Goal: Task Accomplishment & Management: Use online tool/utility

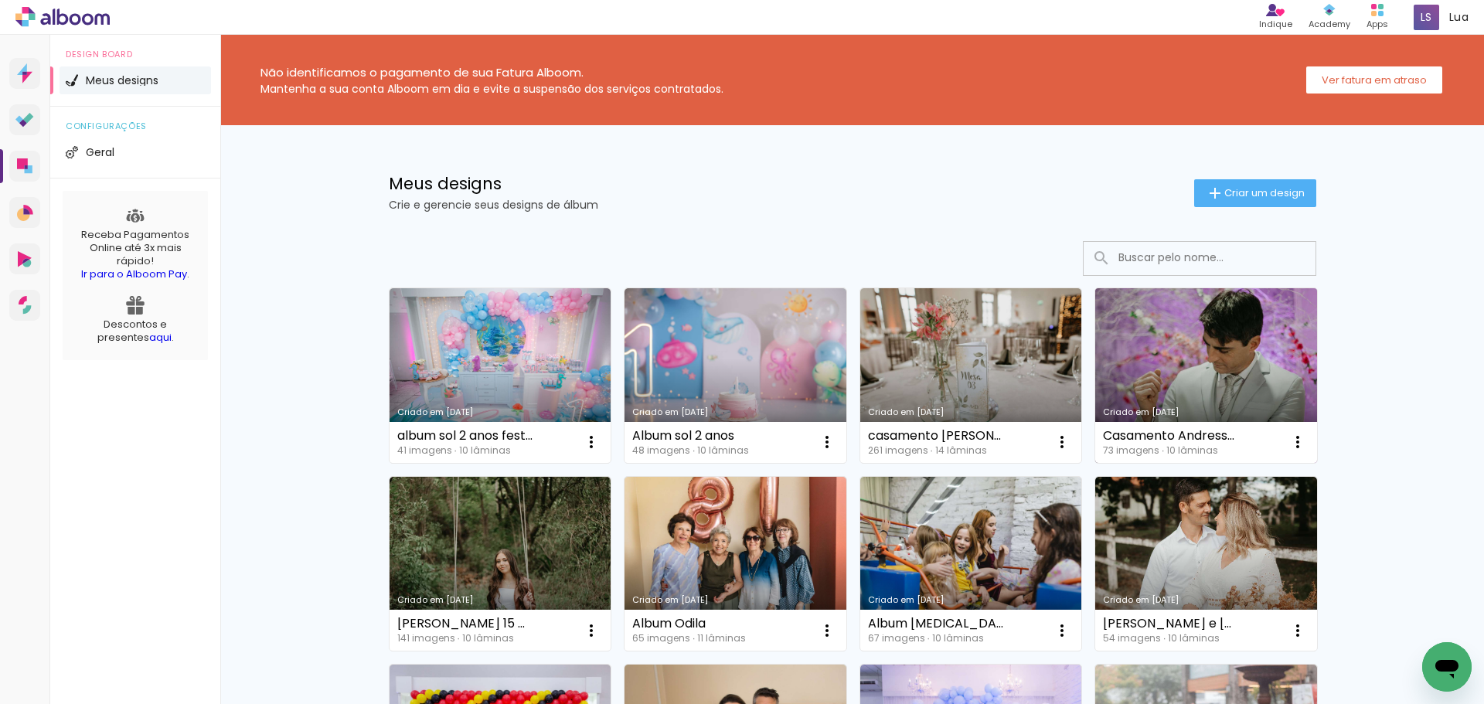
click at [1174, 390] on link "Criado em [DATE]" at bounding box center [1206, 375] width 222 height 175
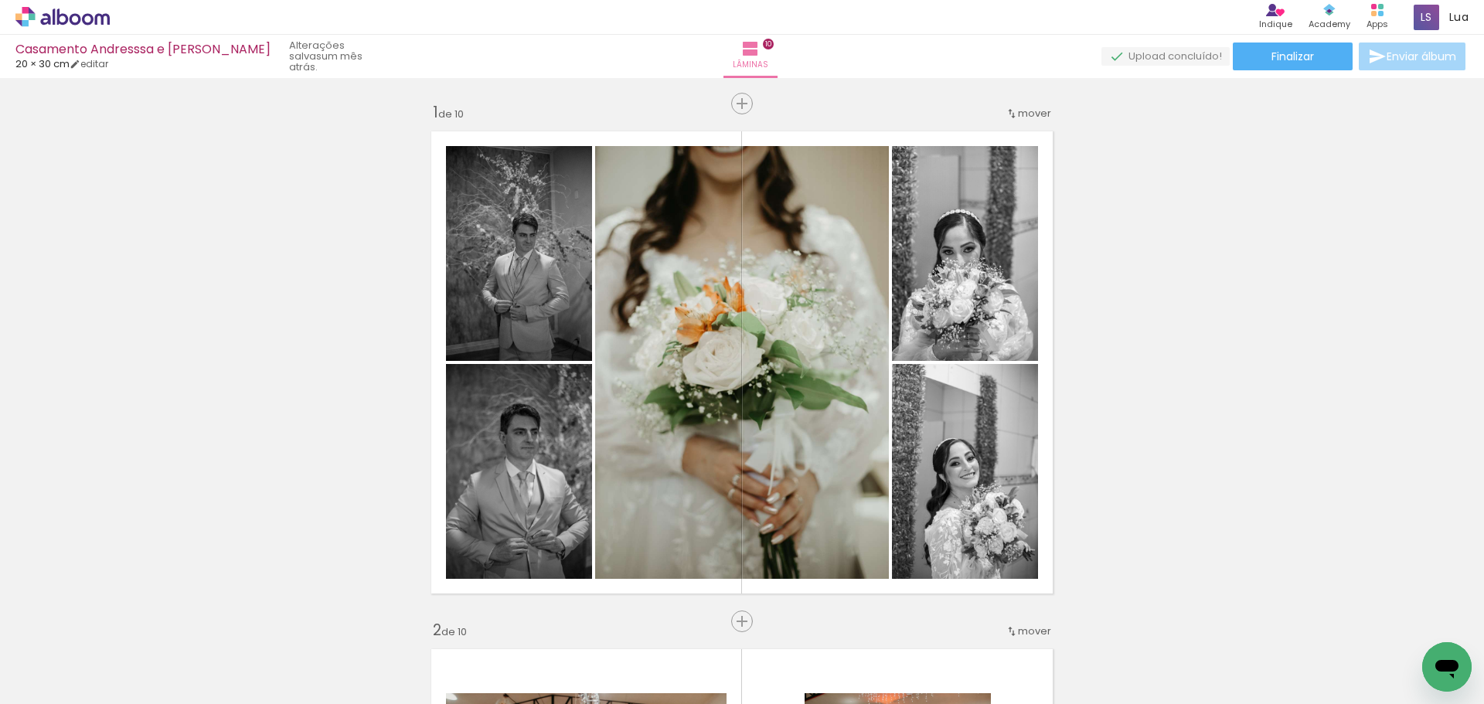
click at [91, 19] on icon at bounding box center [88, 19] width 12 height 12
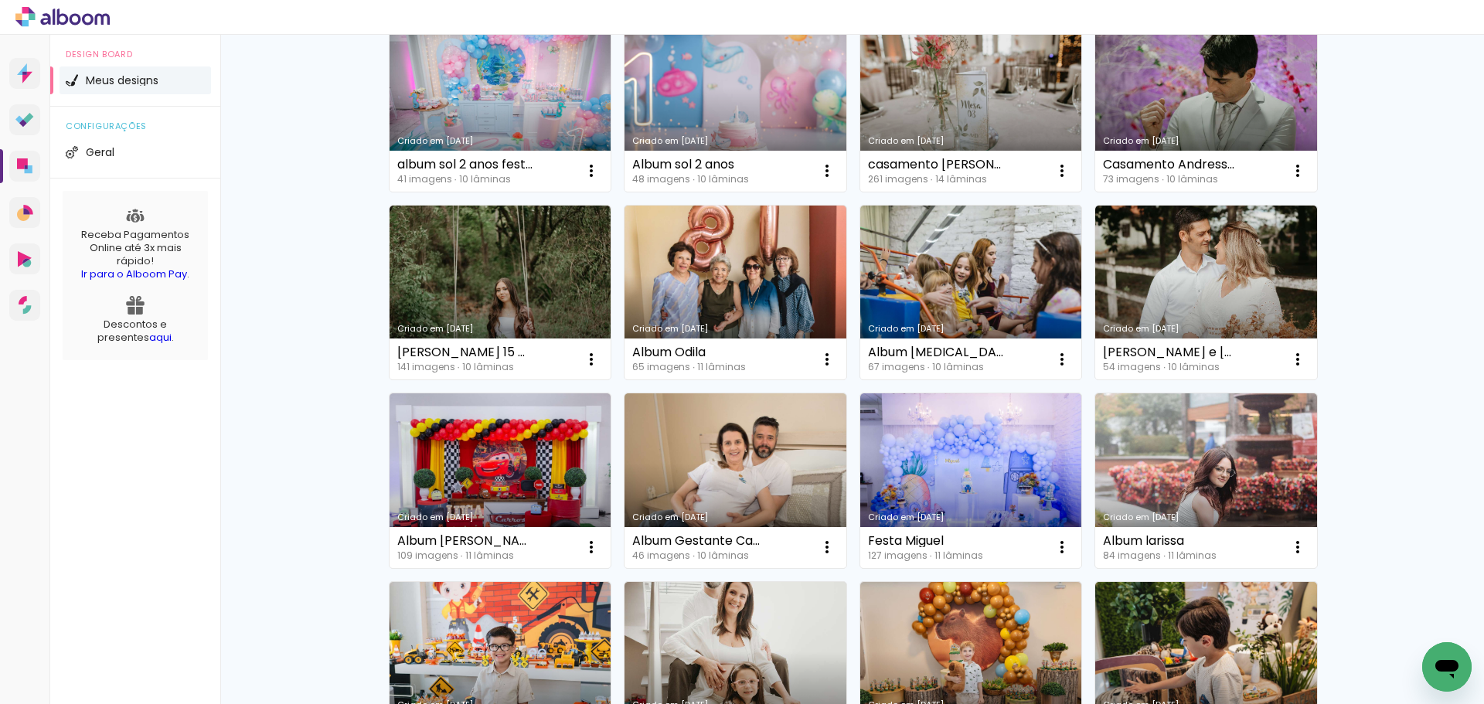
scroll to position [260, 0]
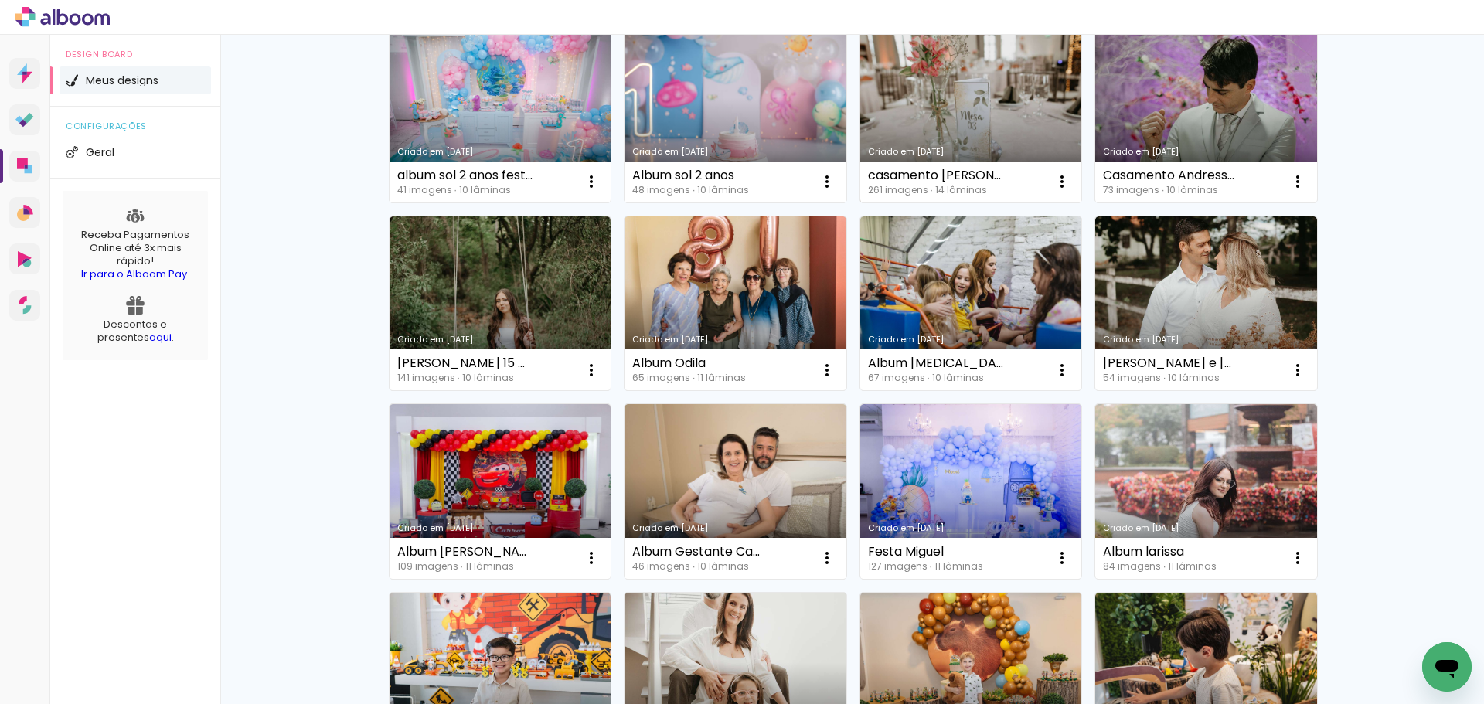
click at [957, 105] on link "Criado em [DATE]" at bounding box center [971, 115] width 222 height 175
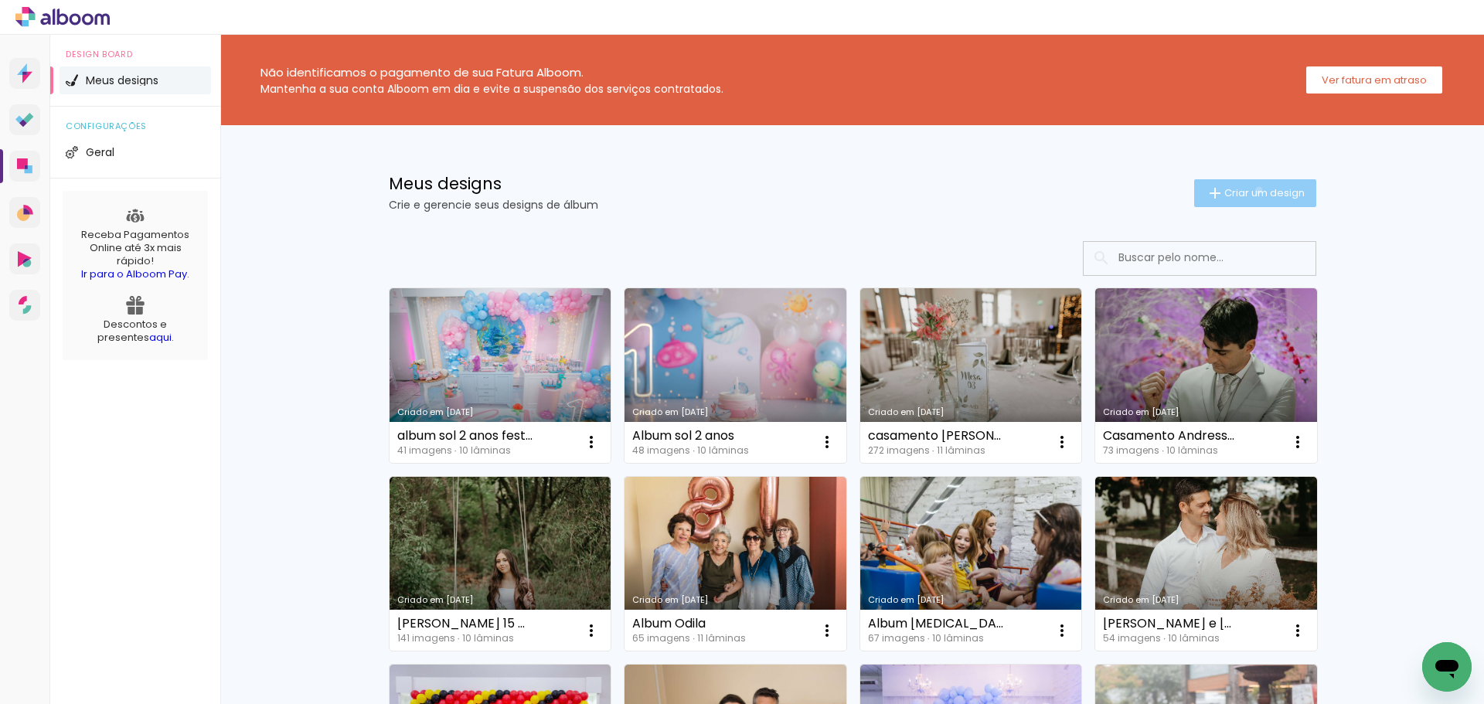
click at [1249, 190] on span "Criar um design" at bounding box center [1264, 193] width 80 height 10
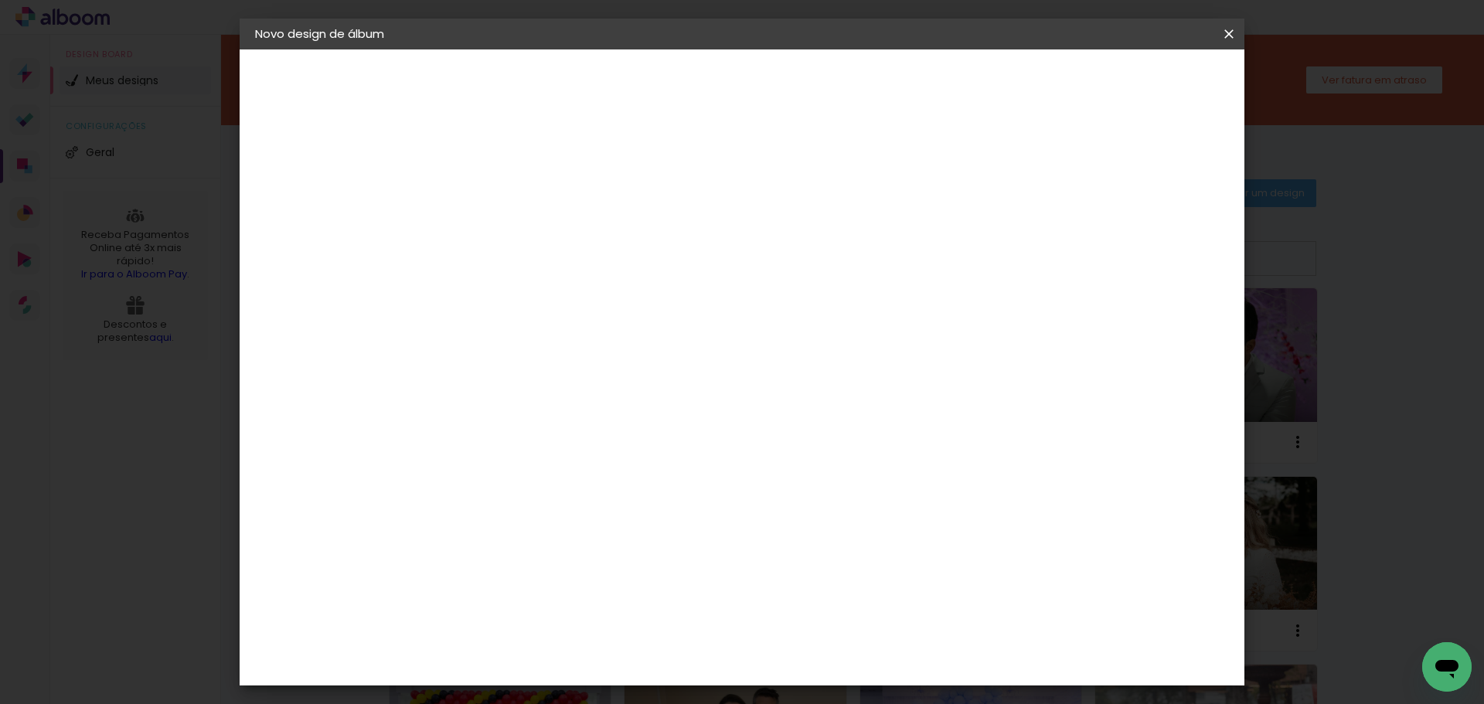
click at [508, 196] on input at bounding box center [508, 207] width 0 height 24
type input "Album Sarah - 15 Anos"
type paper-input "Album [PERSON_NAME] - 15 Anos"
click at [0, 0] on slot "Avançar" at bounding box center [0, 0] width 0 height 0
click at [797, 230] on paper-item "Tamanho Livre" at bounding box center [723, 235] width 148 height 34
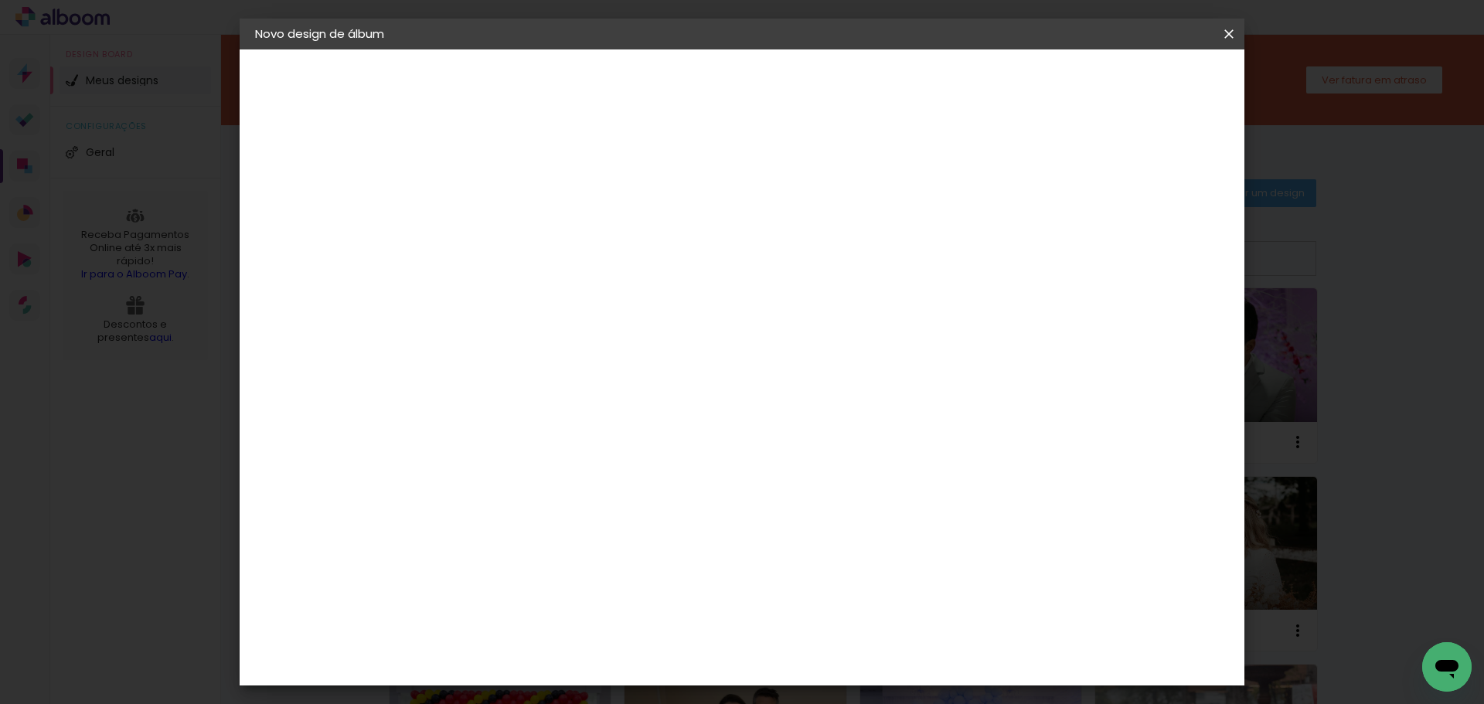
click at [0, 0] on slot "Avançar" at bounding box center [0, 0] width 0 height 0
click at [469, 441] on input "30" at bounding box center [459, 438] width 40 height 23
type input "30"
click at [838, 644] on input "60" at bounding box center [827, 644] width 40 height 23
type input "40"
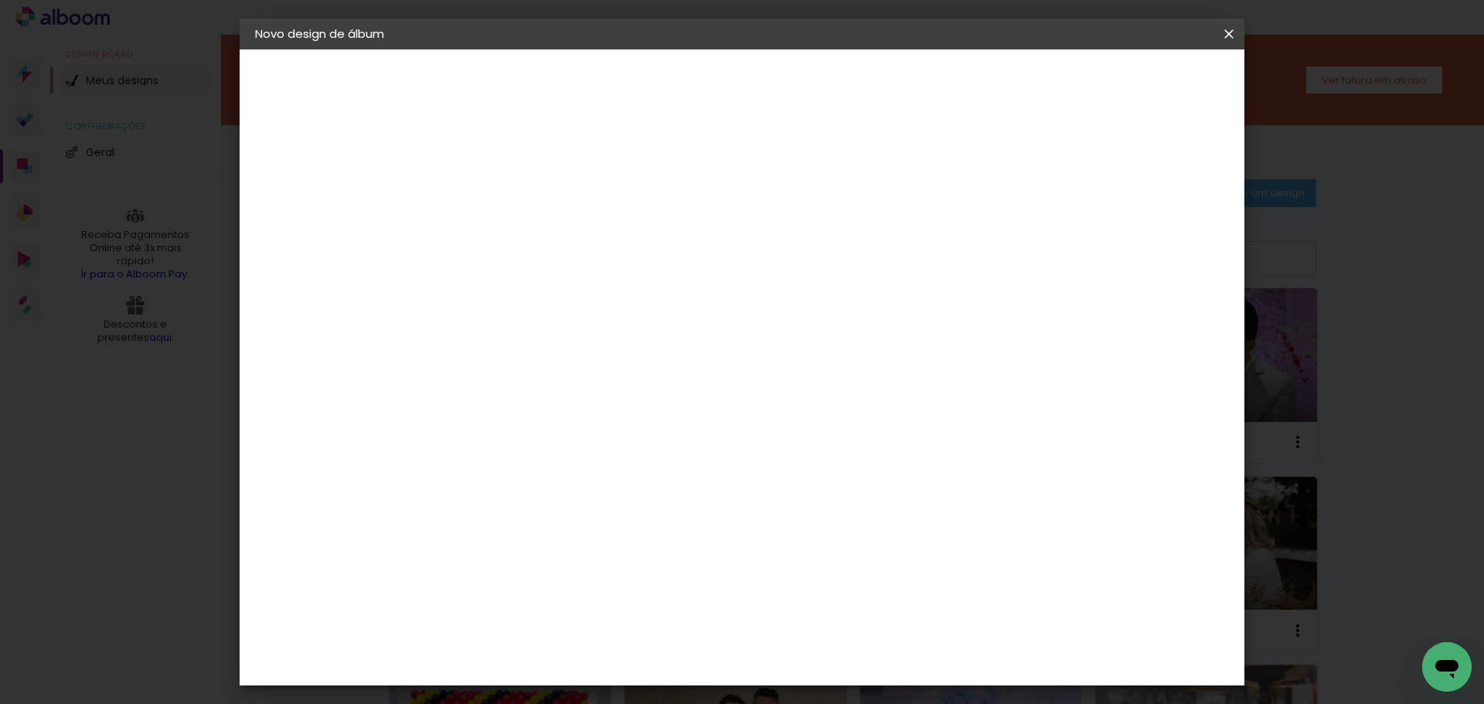
type paper-input "40"
click at [1132, 87] on span "Iniciar design" at bounding box center [1097, 81] width 70 height 11
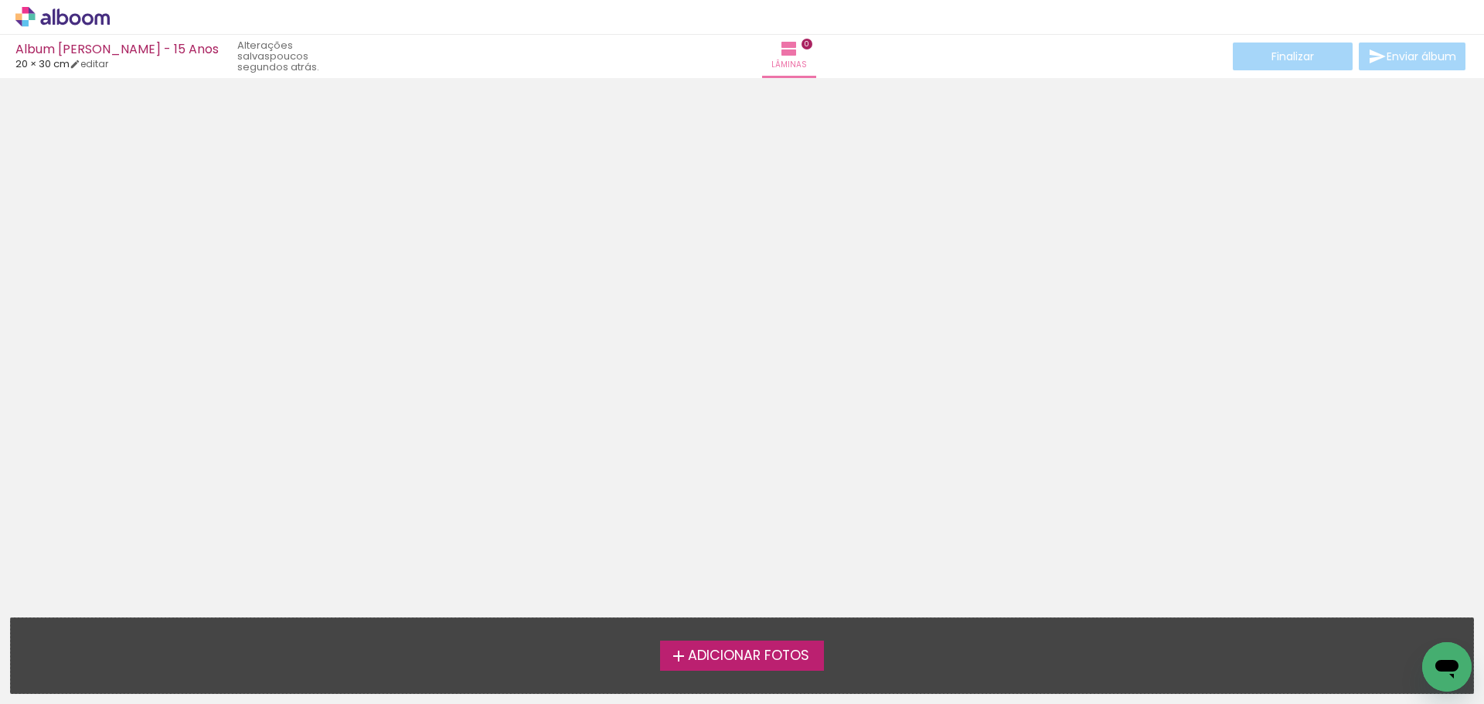
click at [743, 651] on span "Adicionar Fotos" at bounding box center [748, 656] width 121 height 14
click at [0, 0] on input "file" at bounding box center [0, 0] width 0 height 0
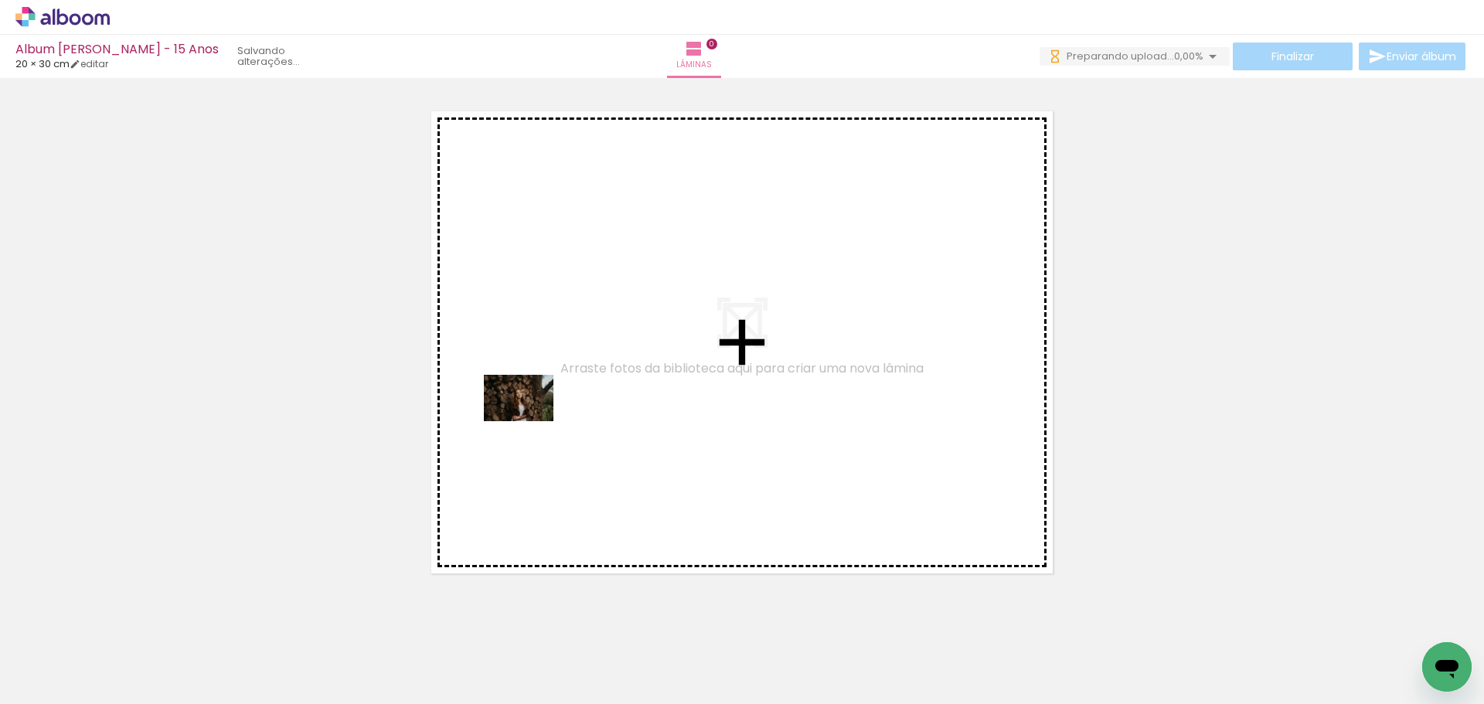
drag, startPoint x: 162, startPoint y: 654, endPoint x: 528, endPoint y: 420, distance: 434.0
click at [528, 420] on quentale-workspace at bounding box center [742, 352] width 1484 height 704
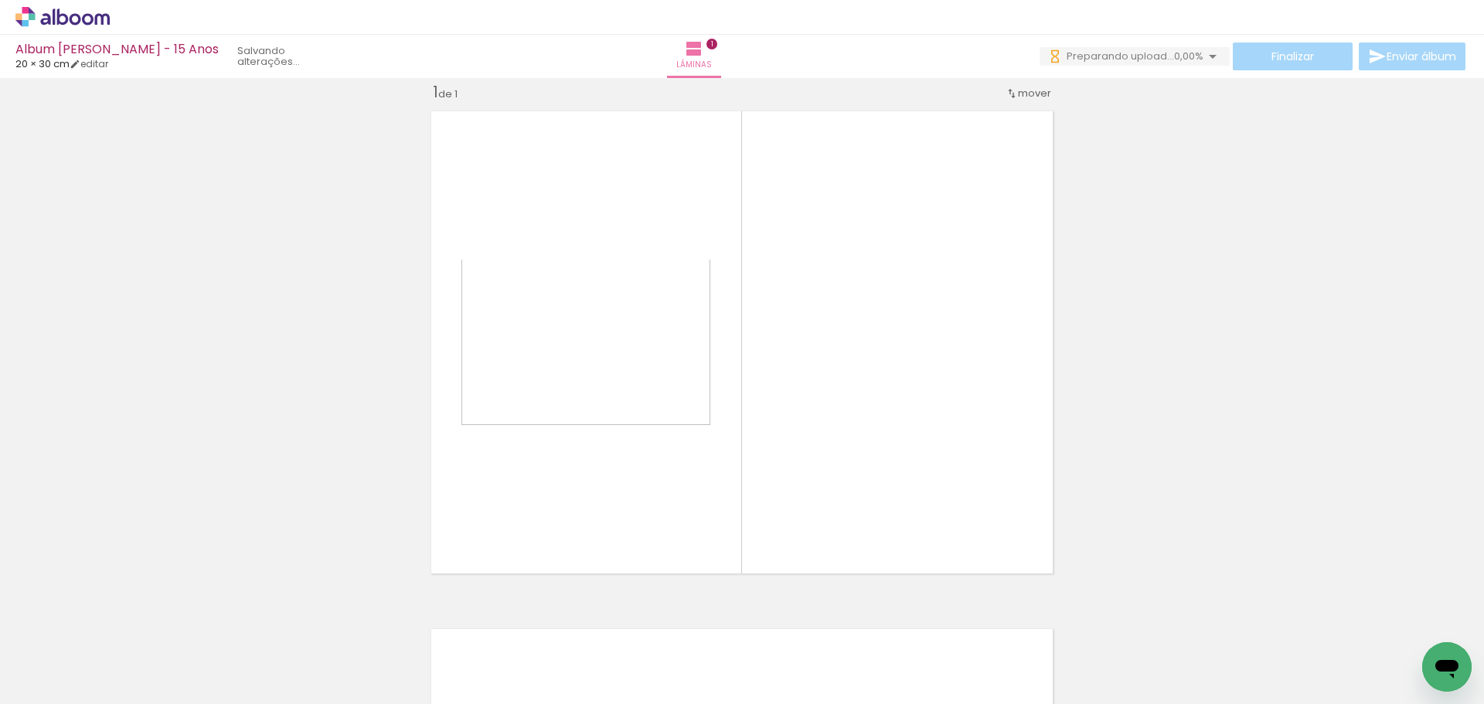
scroll to position [20, 0]
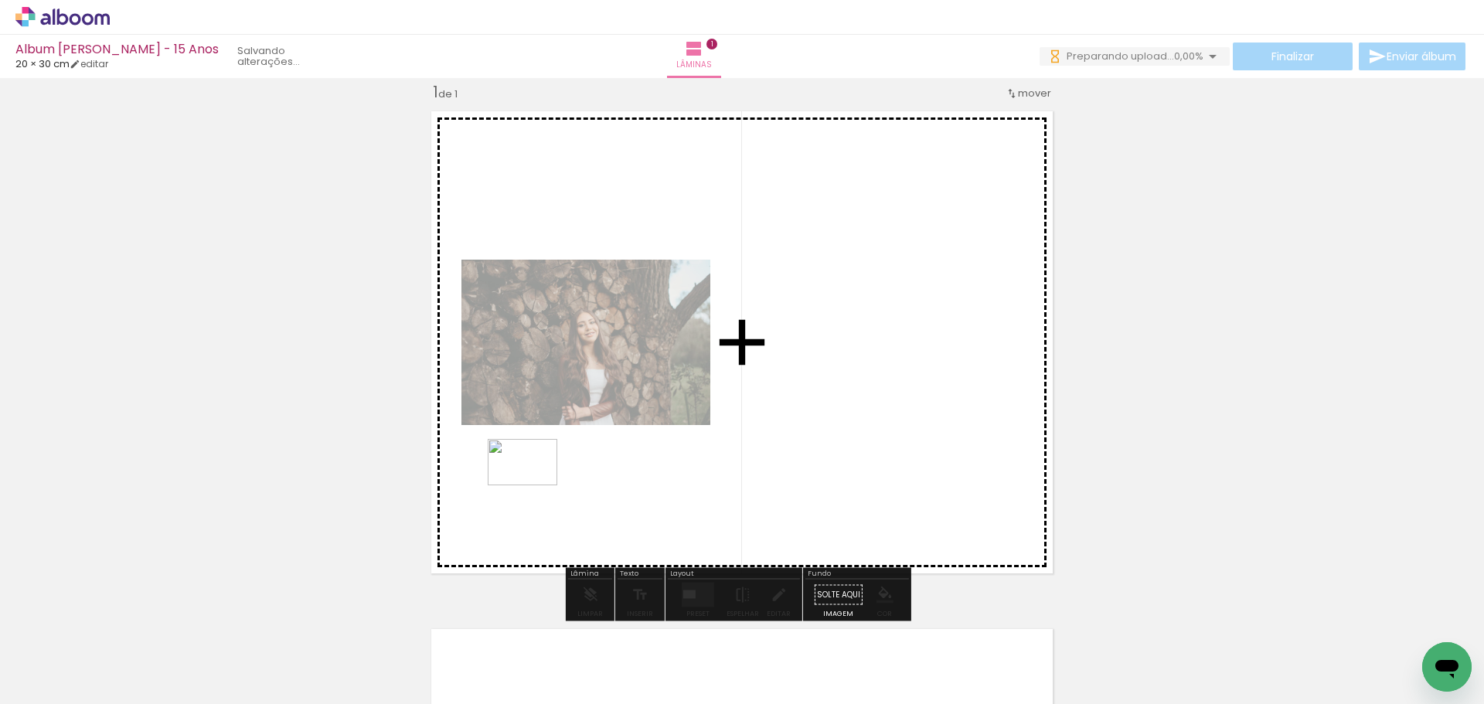
drag, startPoint x: 247, startPoint y: 662, endPoint x: 535, endPoint y: 485, distance: 337.5
click at [535, 485] on quentale-workspace at bounding box center [742, 352] width 1484 height 704
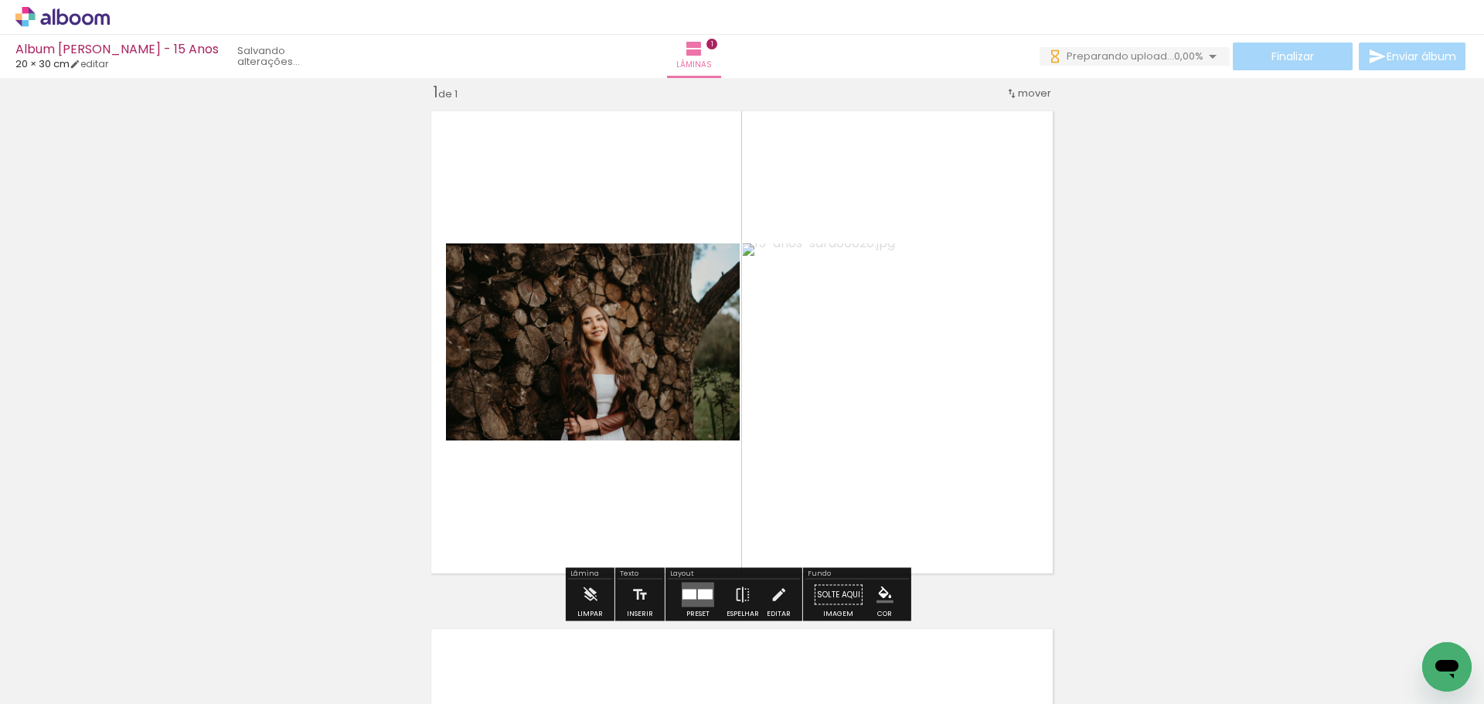
scroll to position [0, 0]
drag, startPoint x: 331, startPoint y: 656, endPoint x: 559, endPoint y: 467, distance: 296.9
click at [559, 467] on quentale-workspace at bounding box center [742, 352] width 1484 height 704
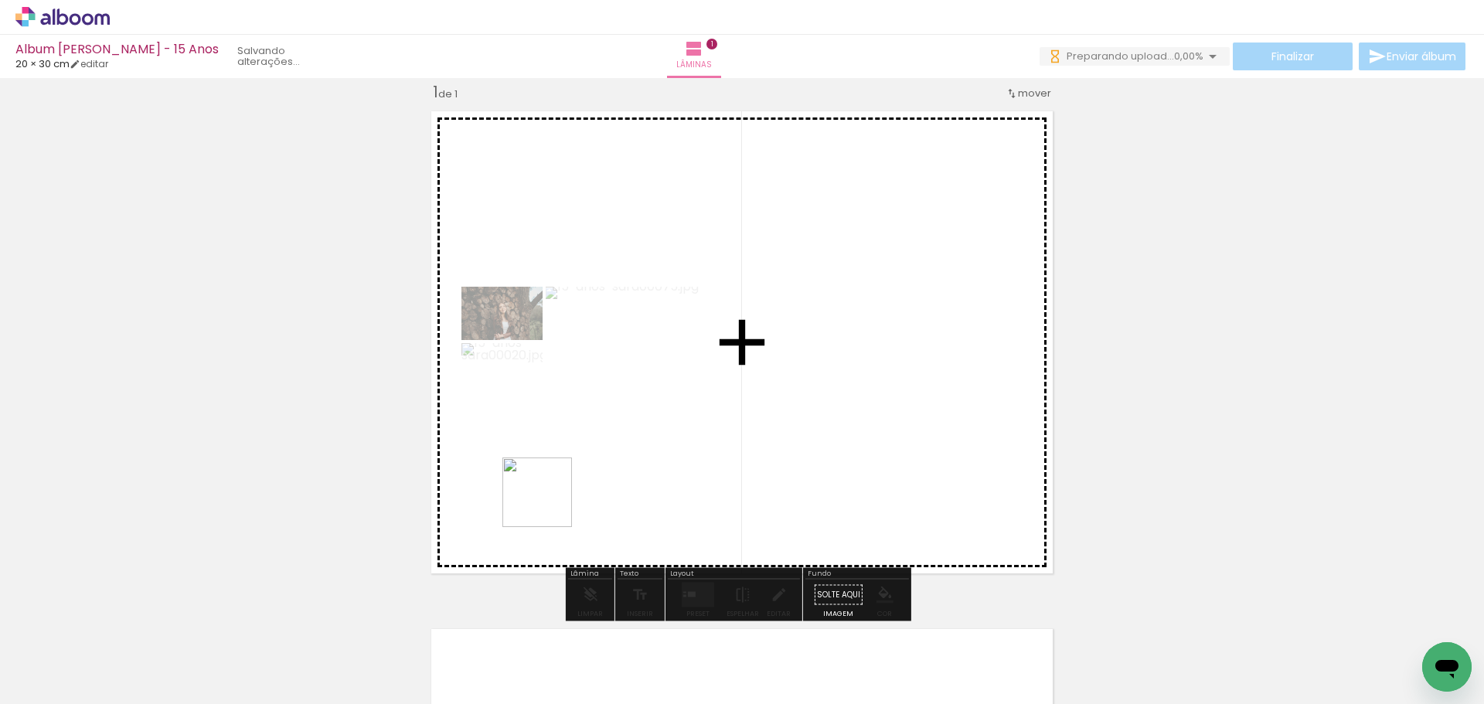
drag, startPoint x: 426, startPoint y: 651, endPoint x: 559, endPoint y: 496, distance: 203.8
click at [559, 496] on quentale-workspace at bounding box center [742, 352] width 1484 height 704
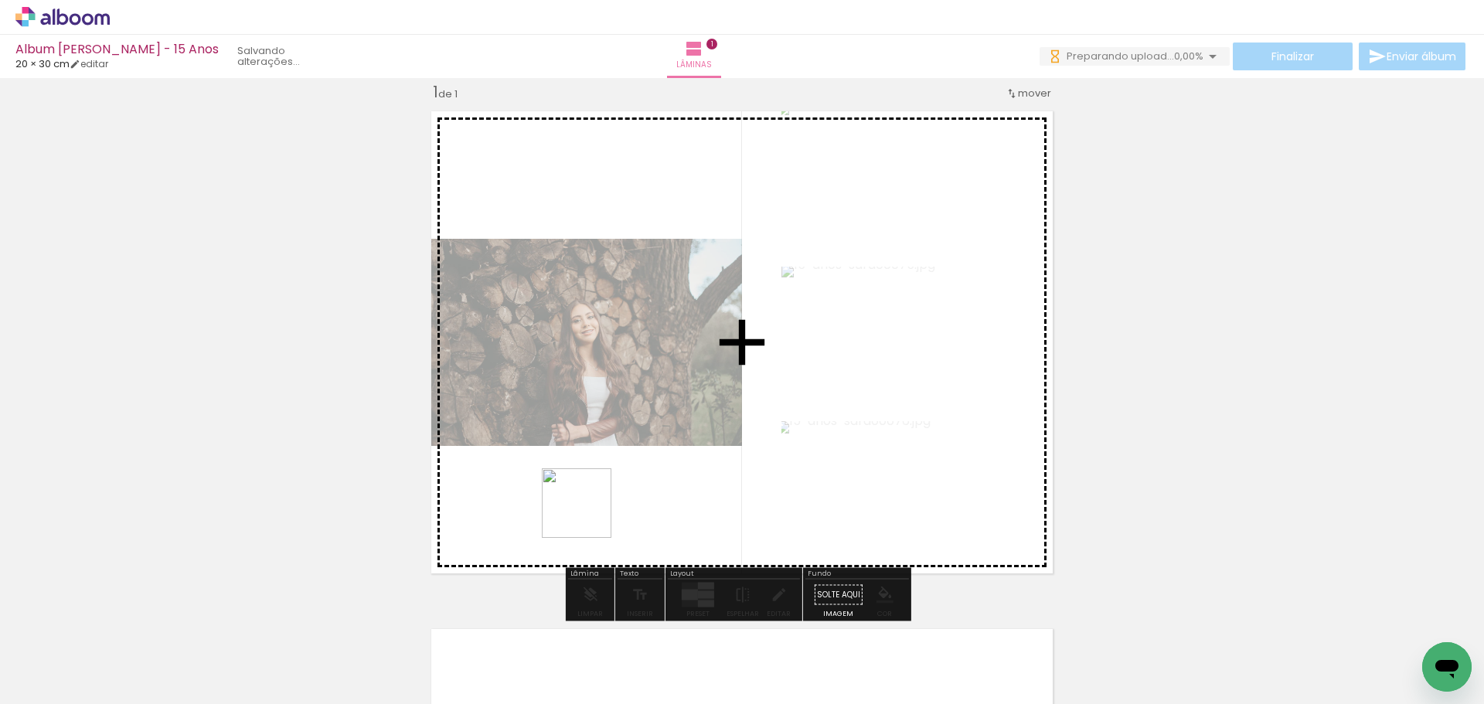
drag, startPoint x: 516, startPoint y: 658, endPoint x: 588, endPoint y: 515, distance: 160.0
click at [588, 515] on quentale-workspace at bounding box center [742, 352] width 1484 height 704
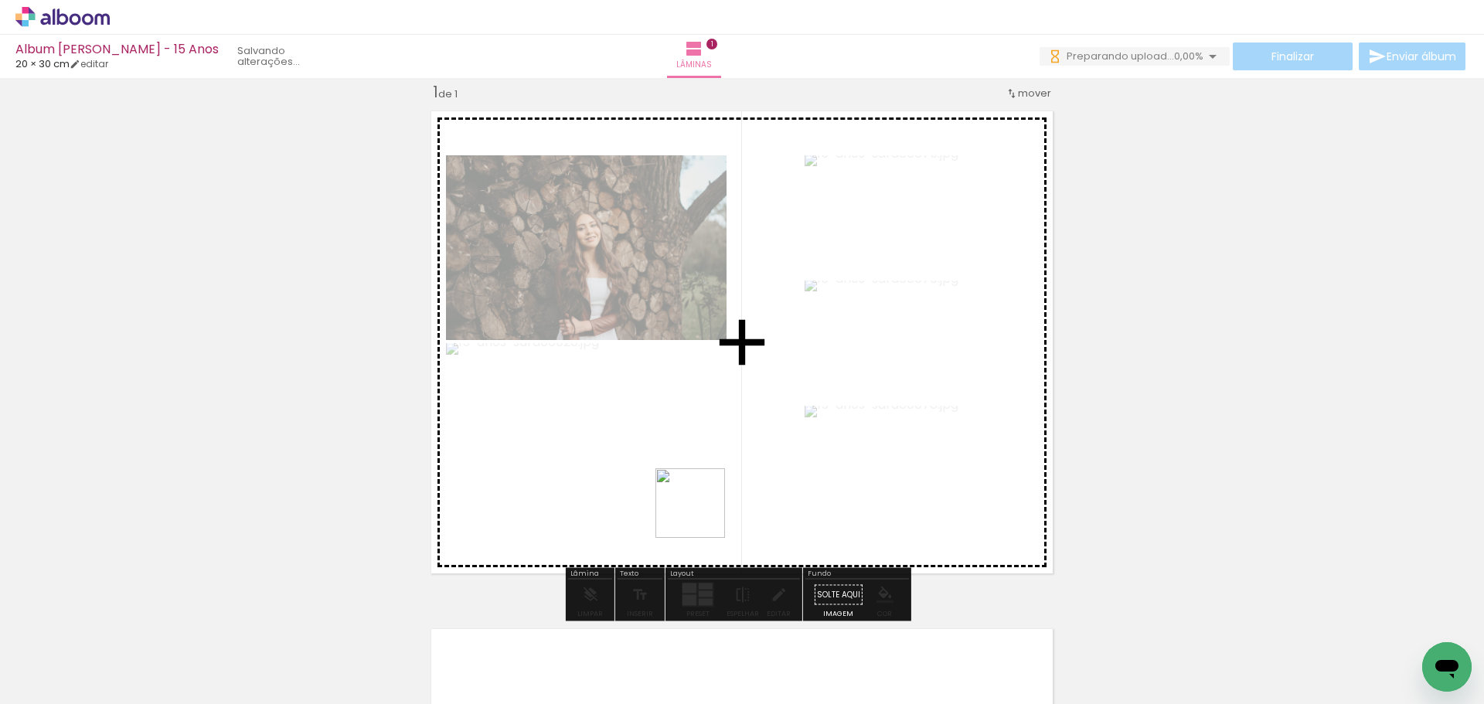
drag, startPoint x: 597, startPoint y: 651, endPoint x: 706, endPoint y: 511, distance: 177.8
click at [706, 511] on quentale-workspace at bounding box center [742, 352] width 1484 height 704
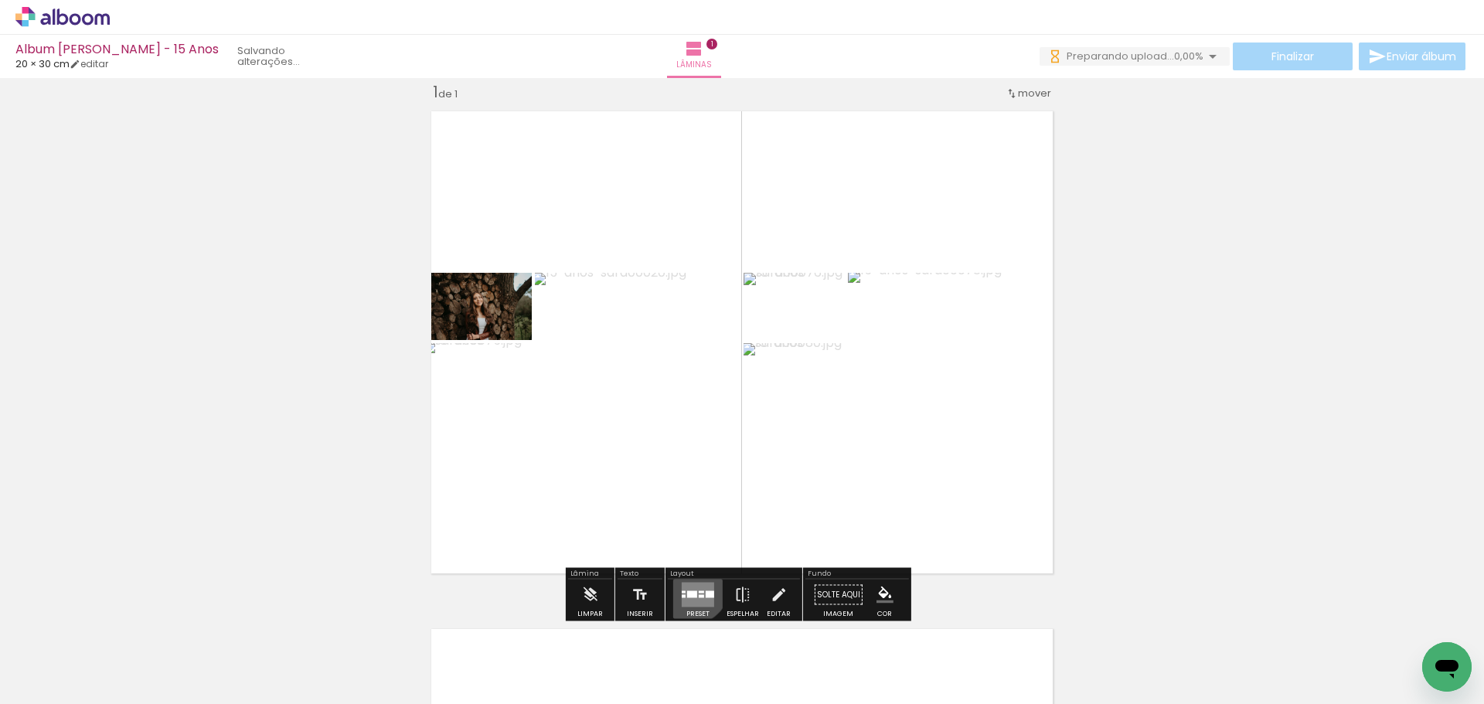
click at [685, 584] on quentale-layouter at bounding box center [698, 595] width 32 height 25
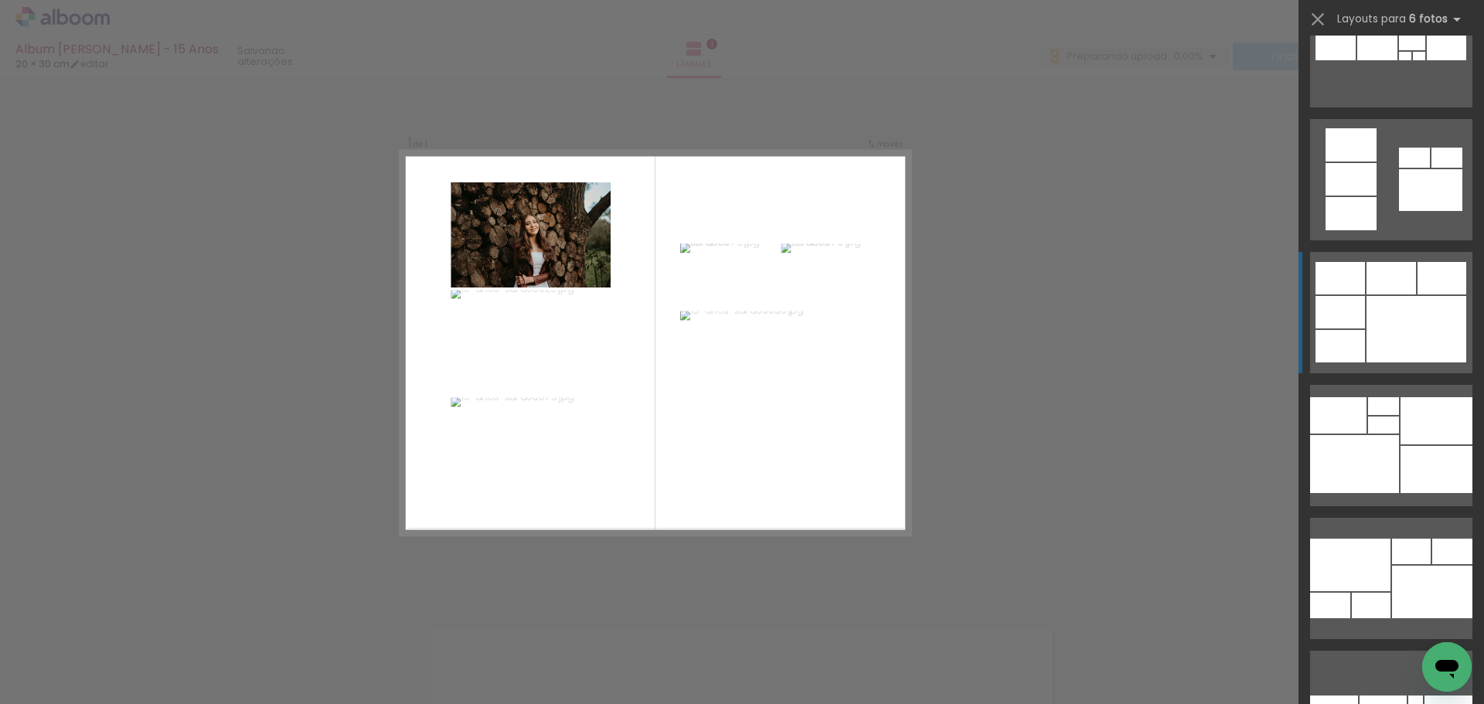
scroll to position [1524, 0]
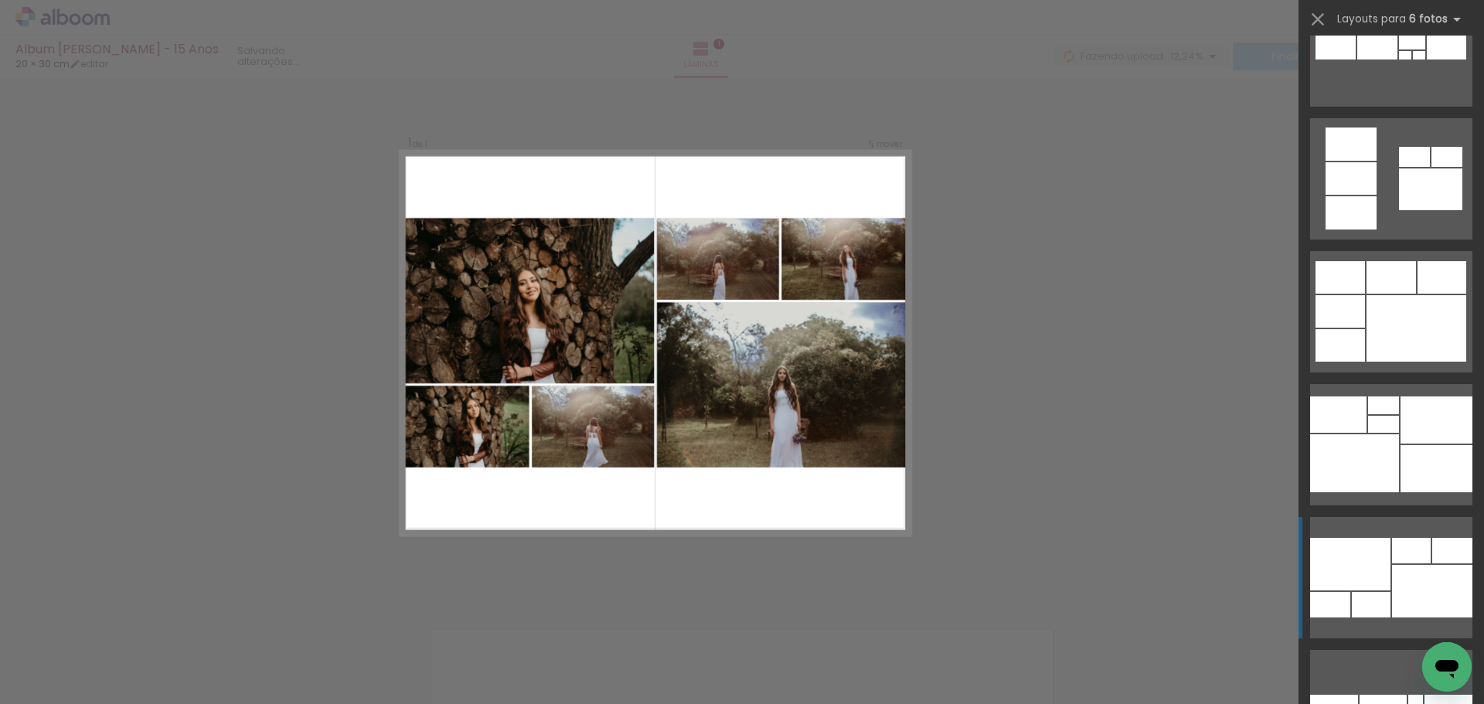
click at [1402, 492] on div at bounding box center [1436, 468] width 72 height 47
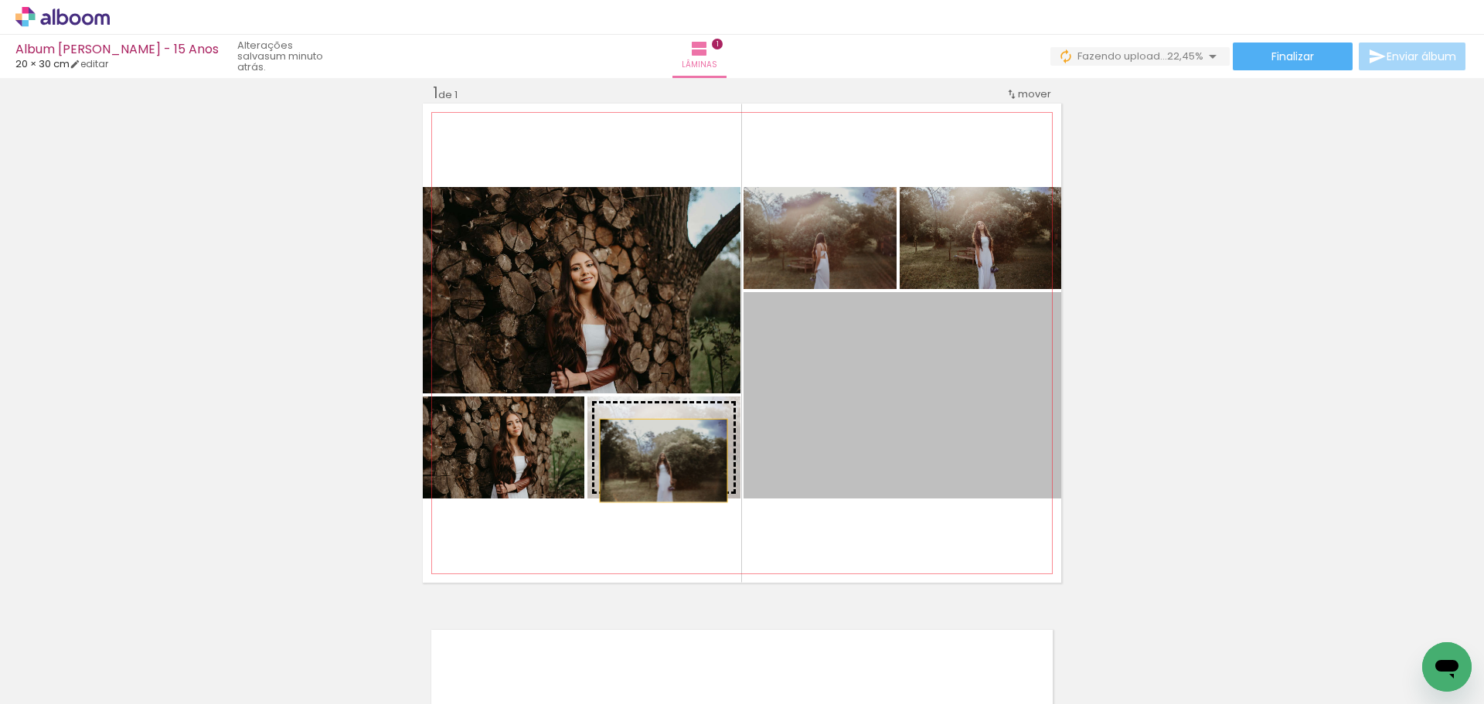
drag, startPoint x: 938, startPoint y: 436, endPoint x: 658, endPoint y: 460, distance: 280.7
click at [0, 0] on slot at bounding box center [0, 0] width 0 height 0
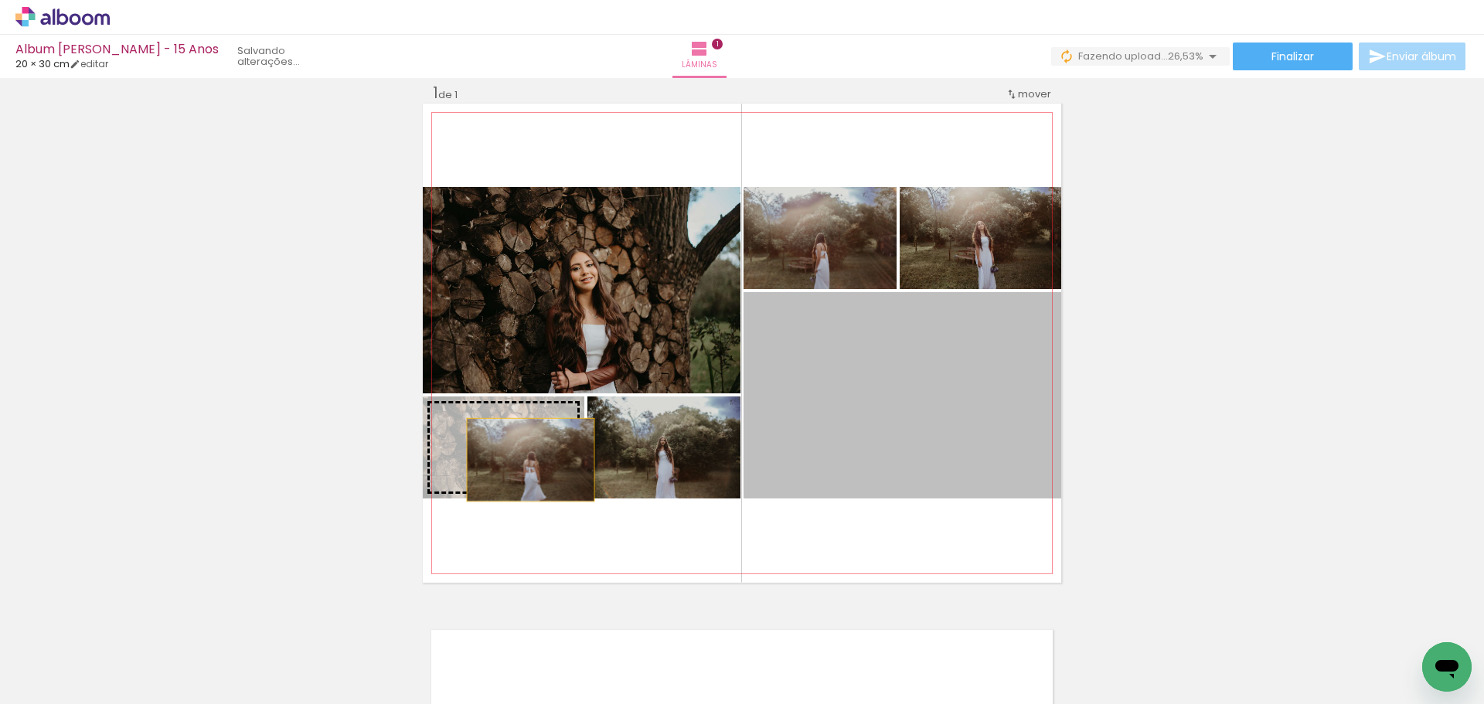
drag, startPoint x: 886, startPoint y: 416, endPoint x: 523, endPoint y: 459, distance: 365.7
click at [0, 0] on slot at bounding box center [0, 0] width 0 height 0
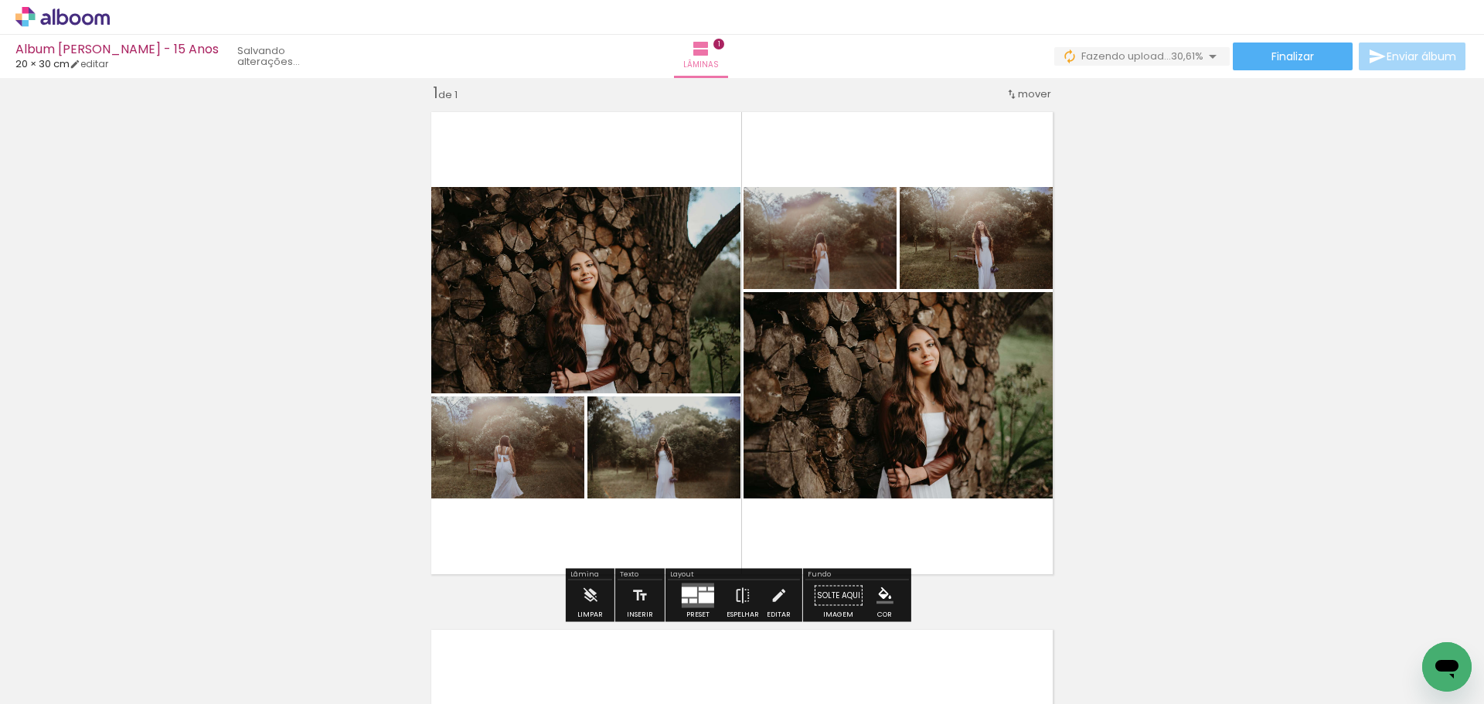
click at [1127, 373] on div "Inserir lâmina 1 de 1" at bounding box center [742, 582] width 1484 height 1036
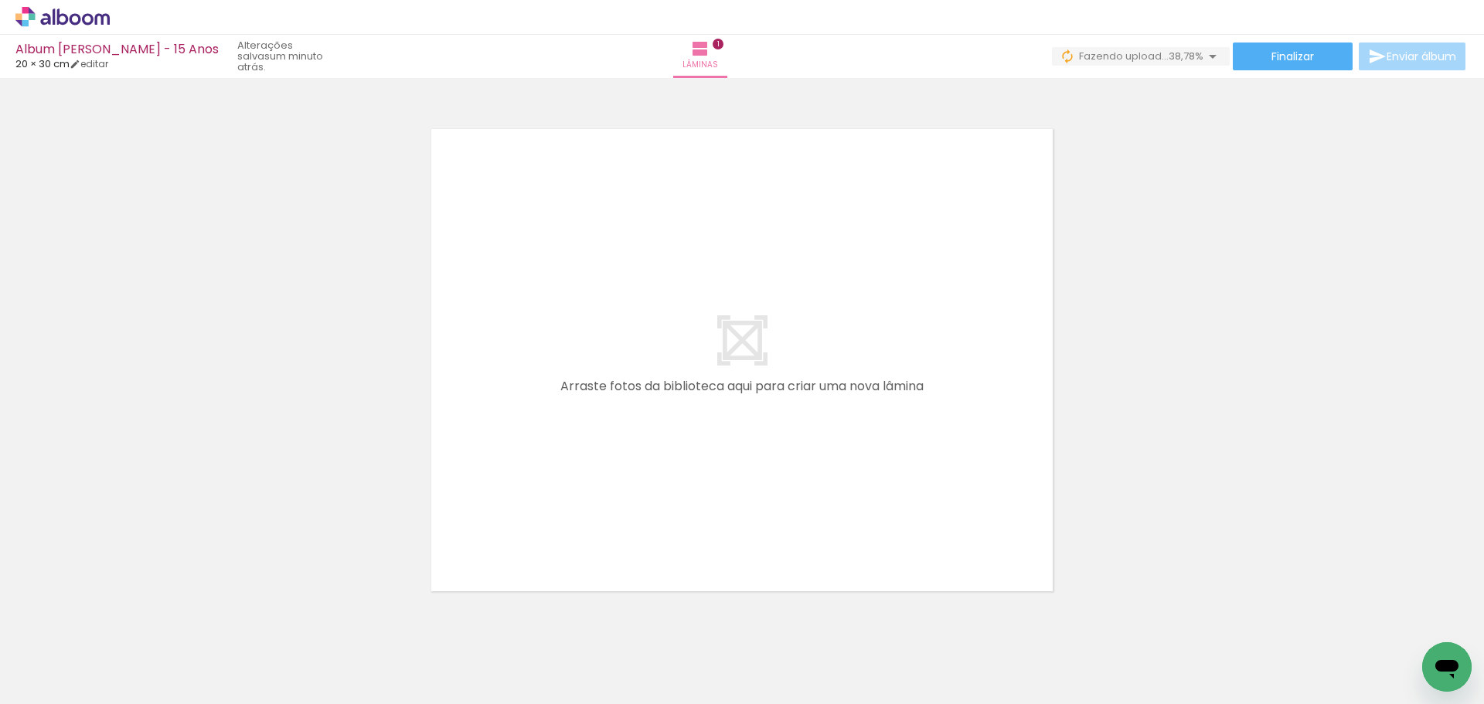
scroll to position [566, 0]
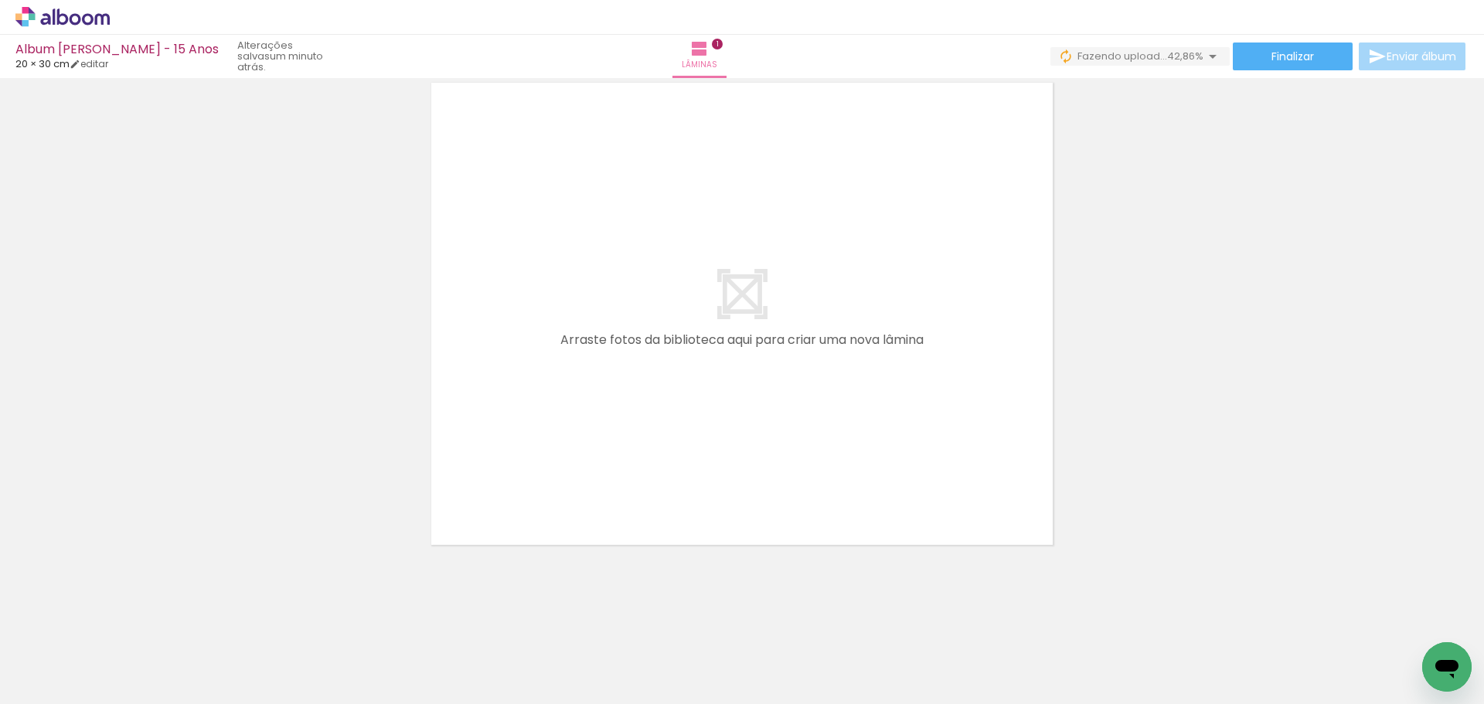
drag, startPoint x: 687, startPoint y: 662, endPoint x: 659, endPoint y: 450, distance: 213.5
click at [659, 450] on quentale-workspace at bounding box center [742, 352] width 1484 height 704
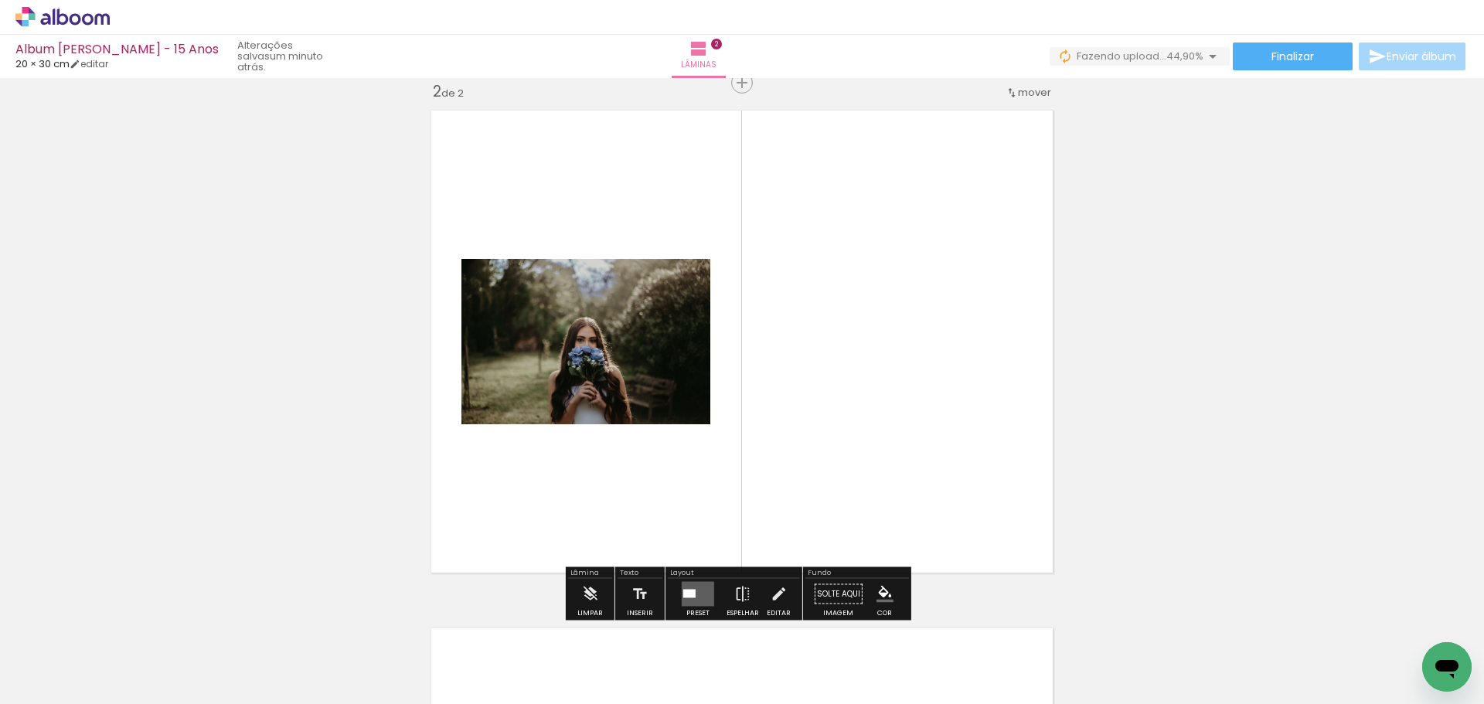
scroll to position [538, 0]
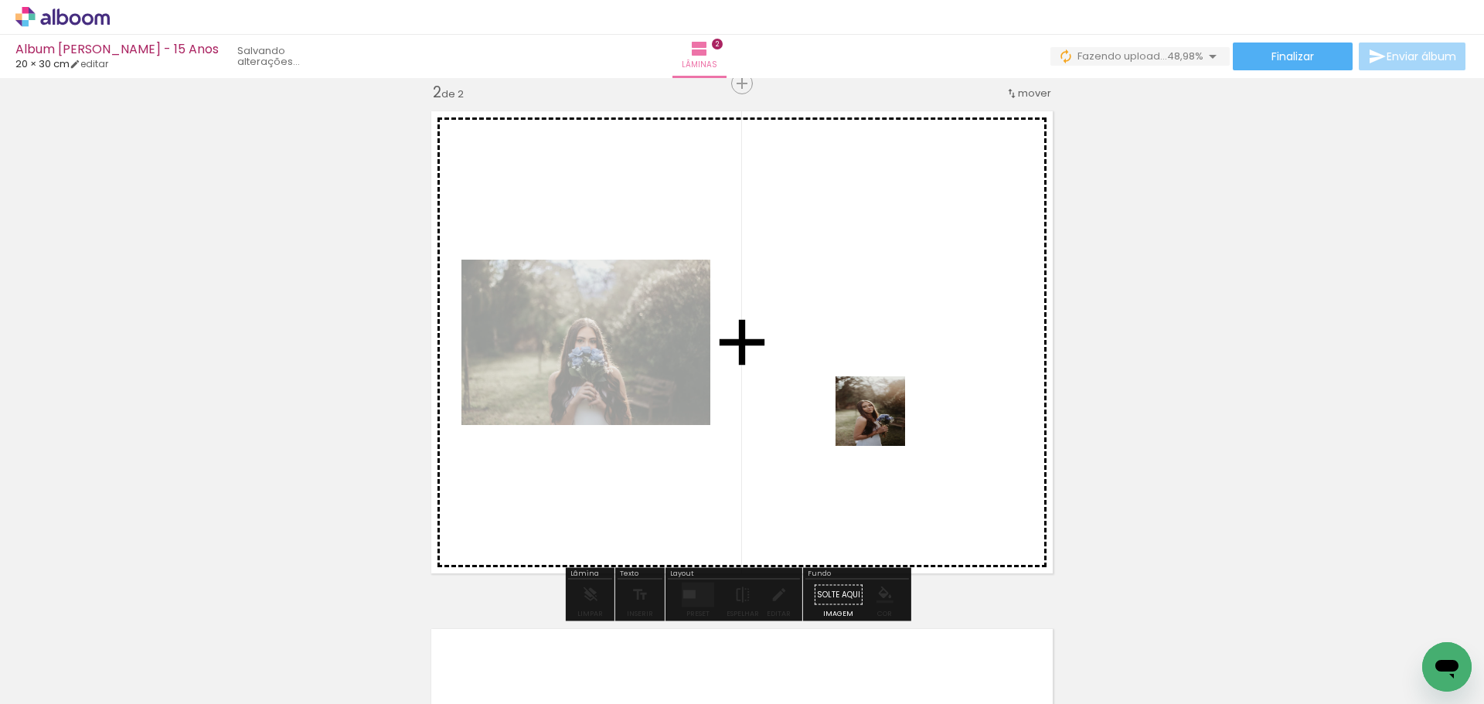
drag, startPoint x: 766, startPoint y: 661, endPoint x: 882, endPoint y: 417, distance: 269.9
click at [882, 417] on quentale-workspace at bounding box center [742, 352] width 1484 height 704
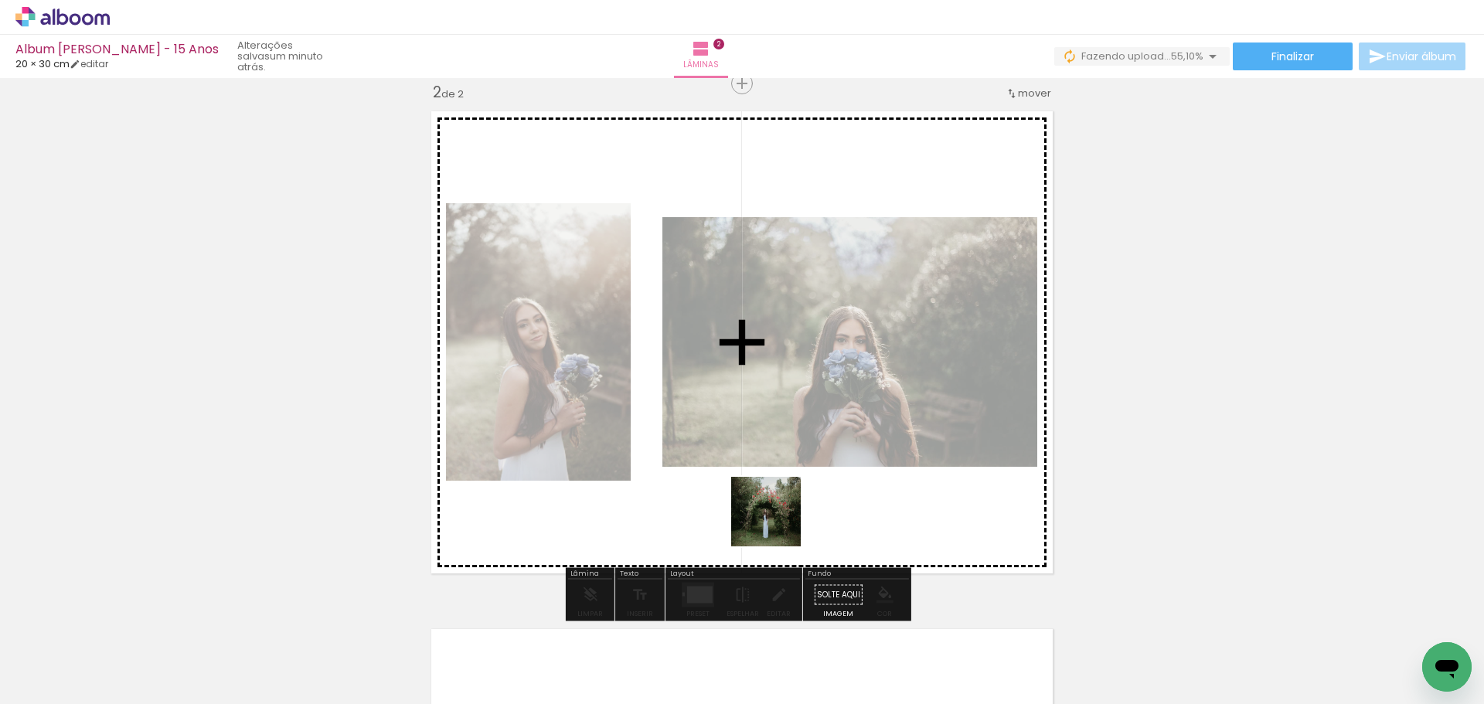
drag, startPoint x: 858, startPoint y: 658, endPoint x: 773, endPoint y: 520, distance: 161.9
click at [773, 520] on quentale-workspace at bounding box center [742, 352] width 1484 height 704
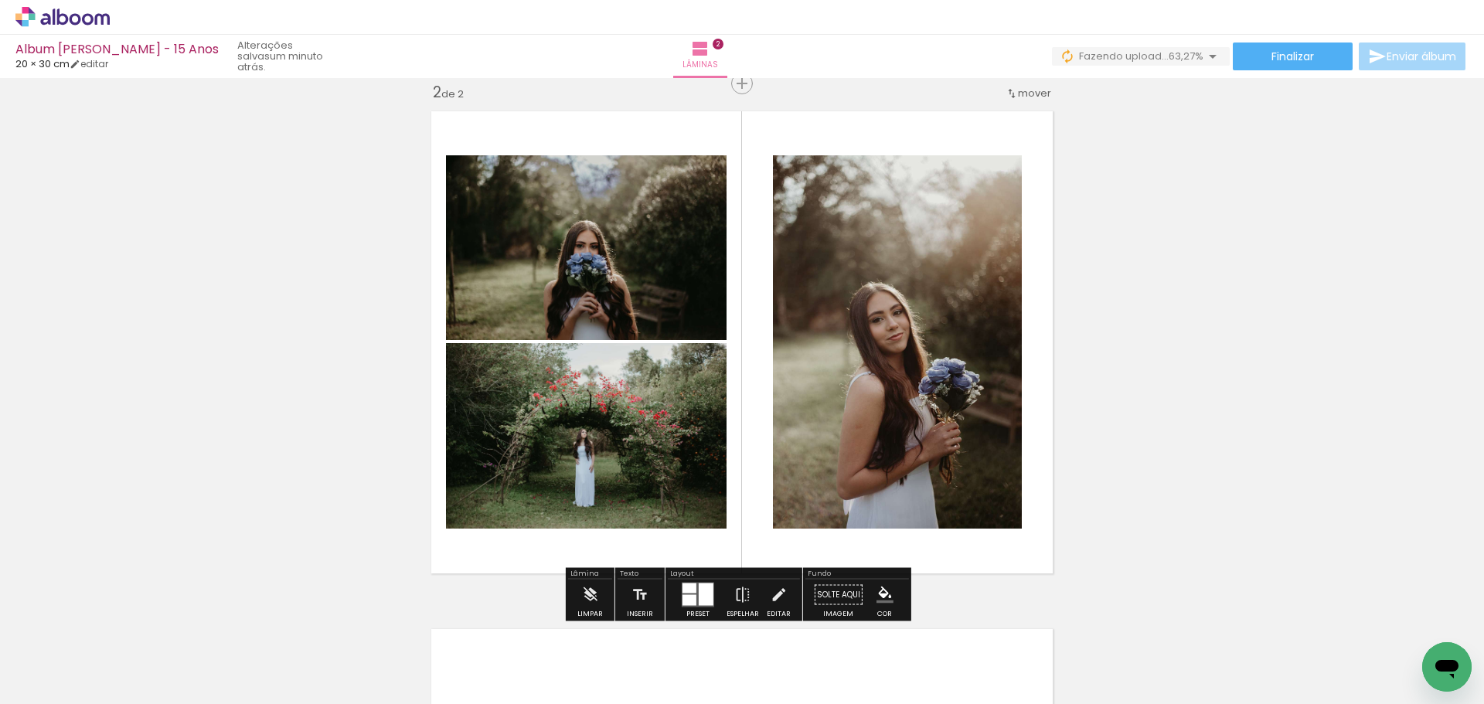
drag, startPoint x: 950, startPoint y: 655, endPoint x: 867, endPoint y: 468, distance: 204.8
click at [867, 468] on quentale-workspace at bounding box center [742, 352] width 1484 height 704
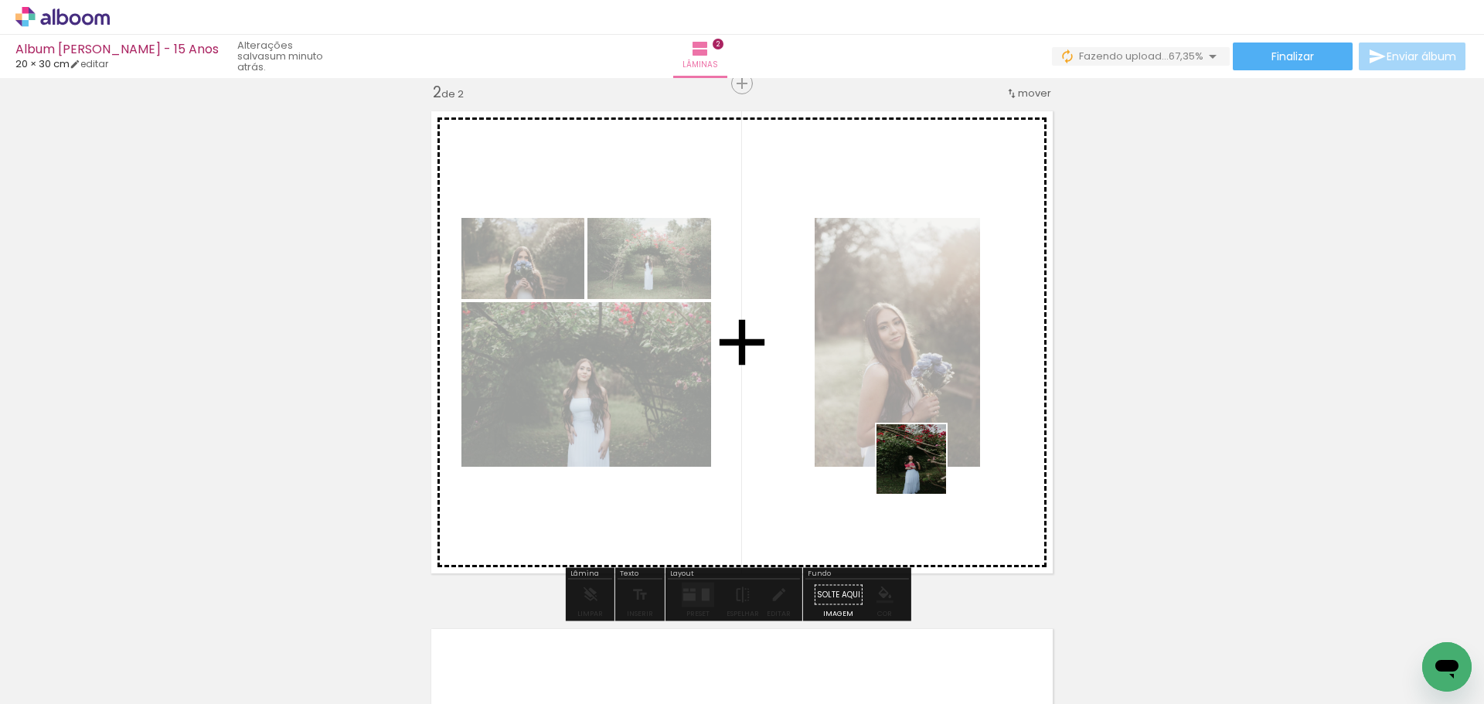
drag, startPoint x: 1018, startPoint y: 651, endPoint x: 896, endPoint y: 439, distance: 245.1
click at [896, 439] on quentale-workspace at bounding box center [742, 352] width 1484 height 704
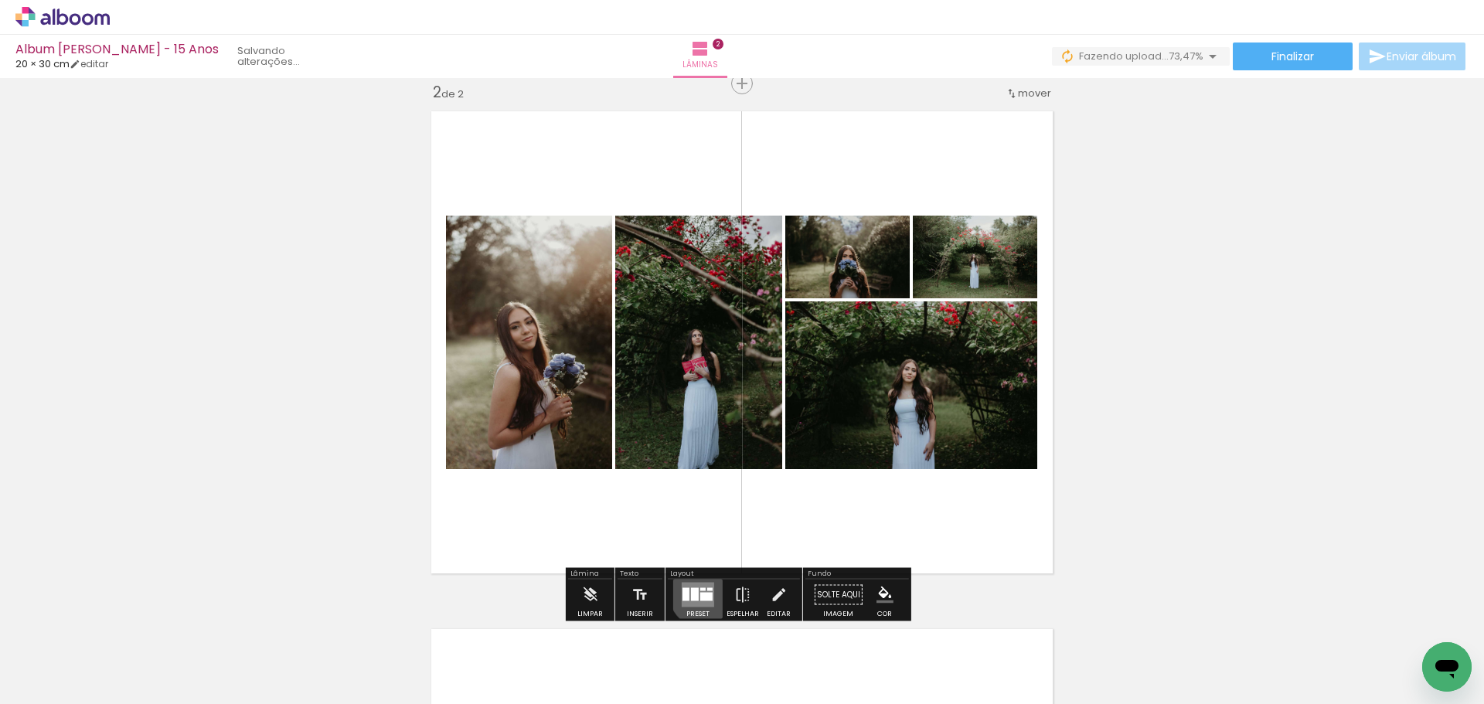
click at [707, 590] on div at bounding box center [709, 589] width 5 height 3
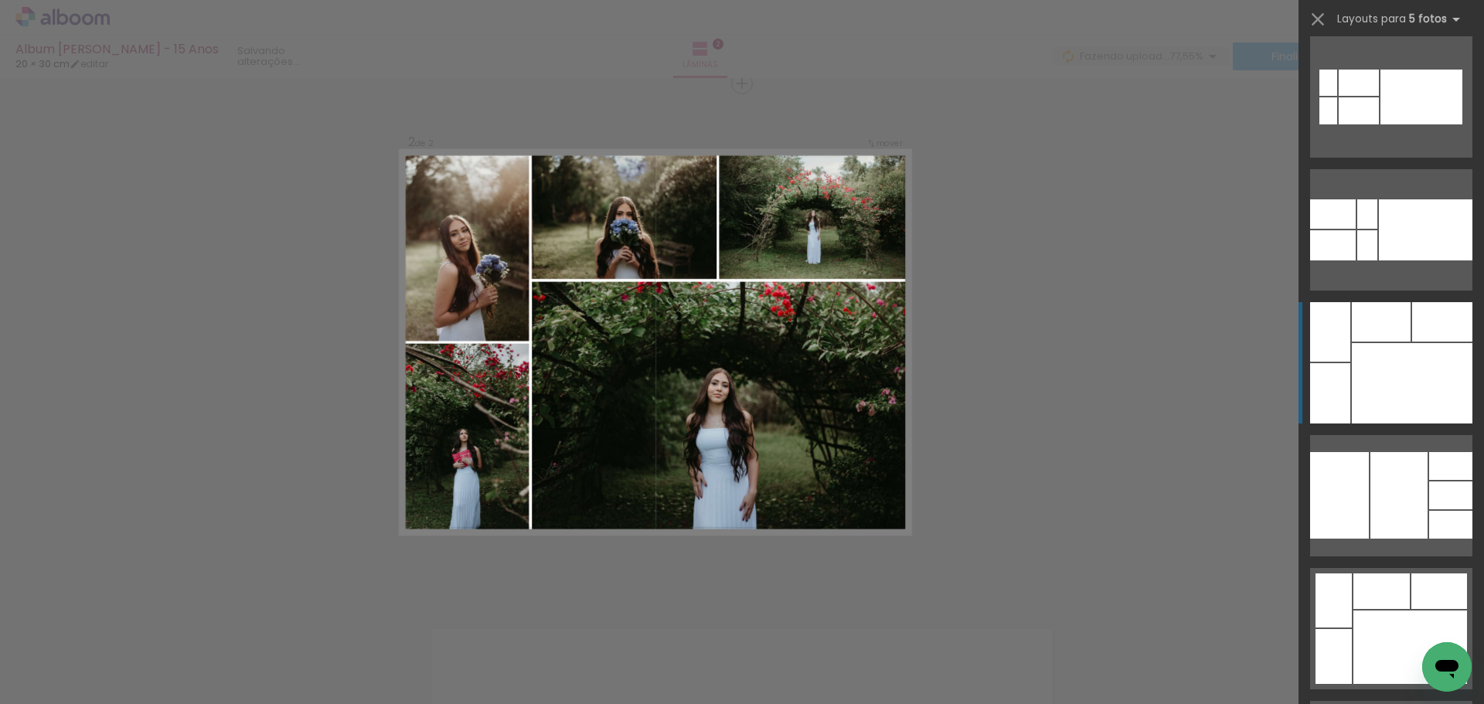
scroll to position [284, 0]
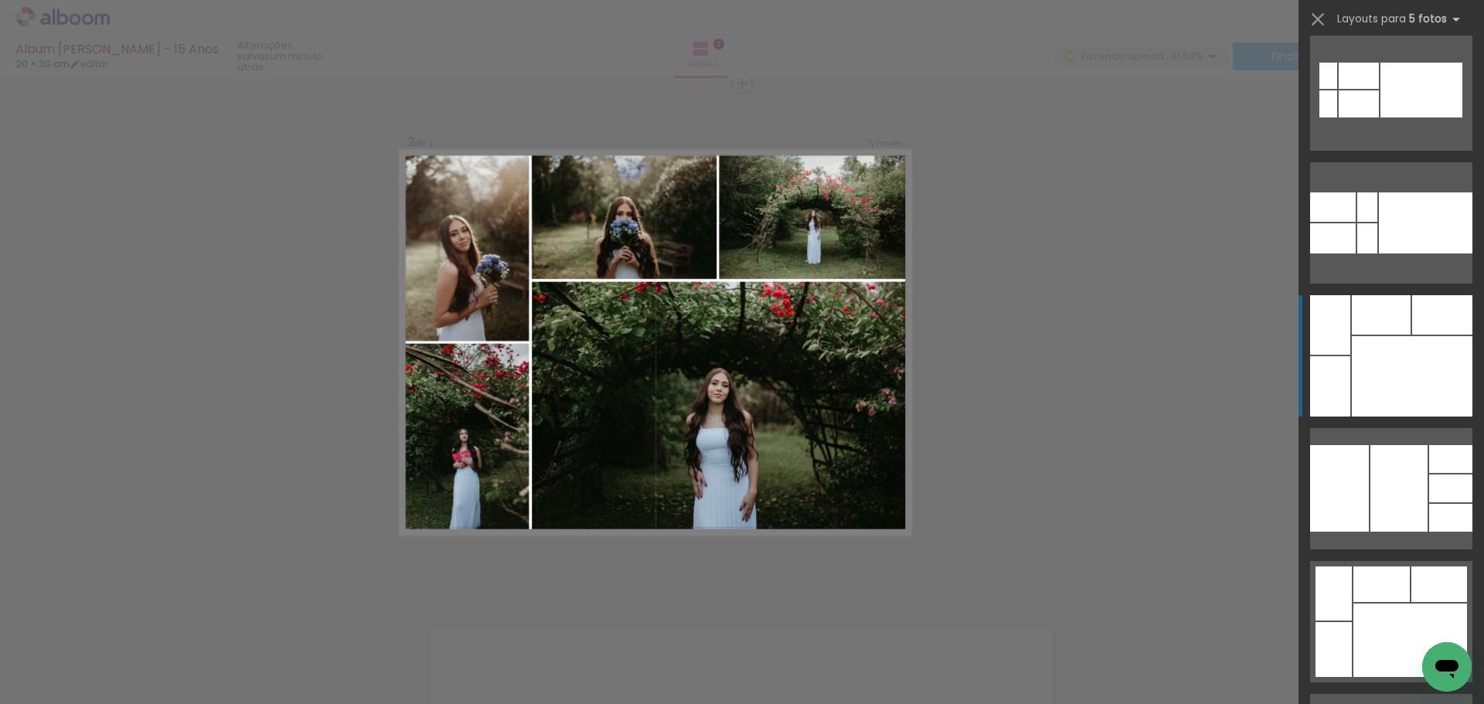
click at [1381, 397] on div at bounding box center [1411, 376] width 121 height 80
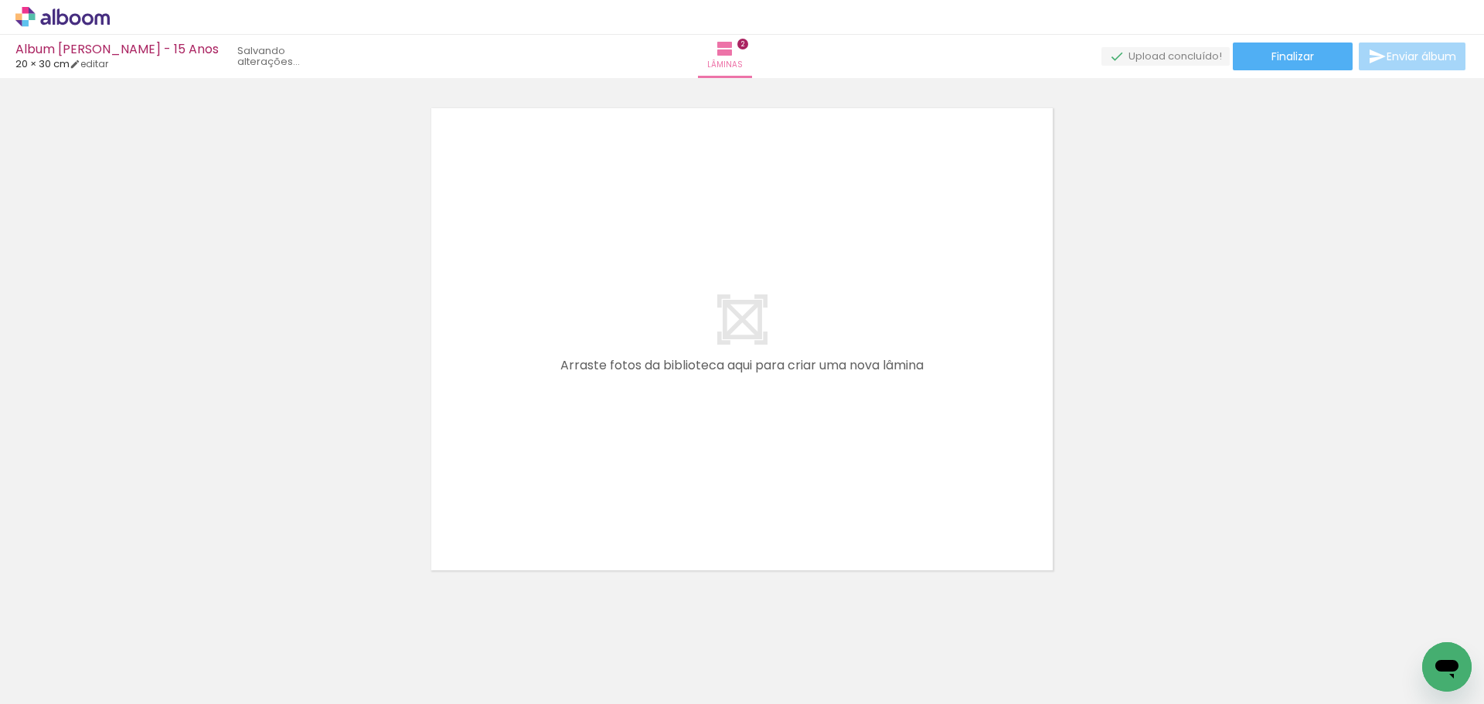
scroll to position [0, 818]
drag, startPoint x: 307, startPoint y: 665, endPoint x: 475, endPoint y: 472, distance: 256.3
click at [475, 472] on quentale-workspace at bounding box center [742, 352] width 1484 height 704
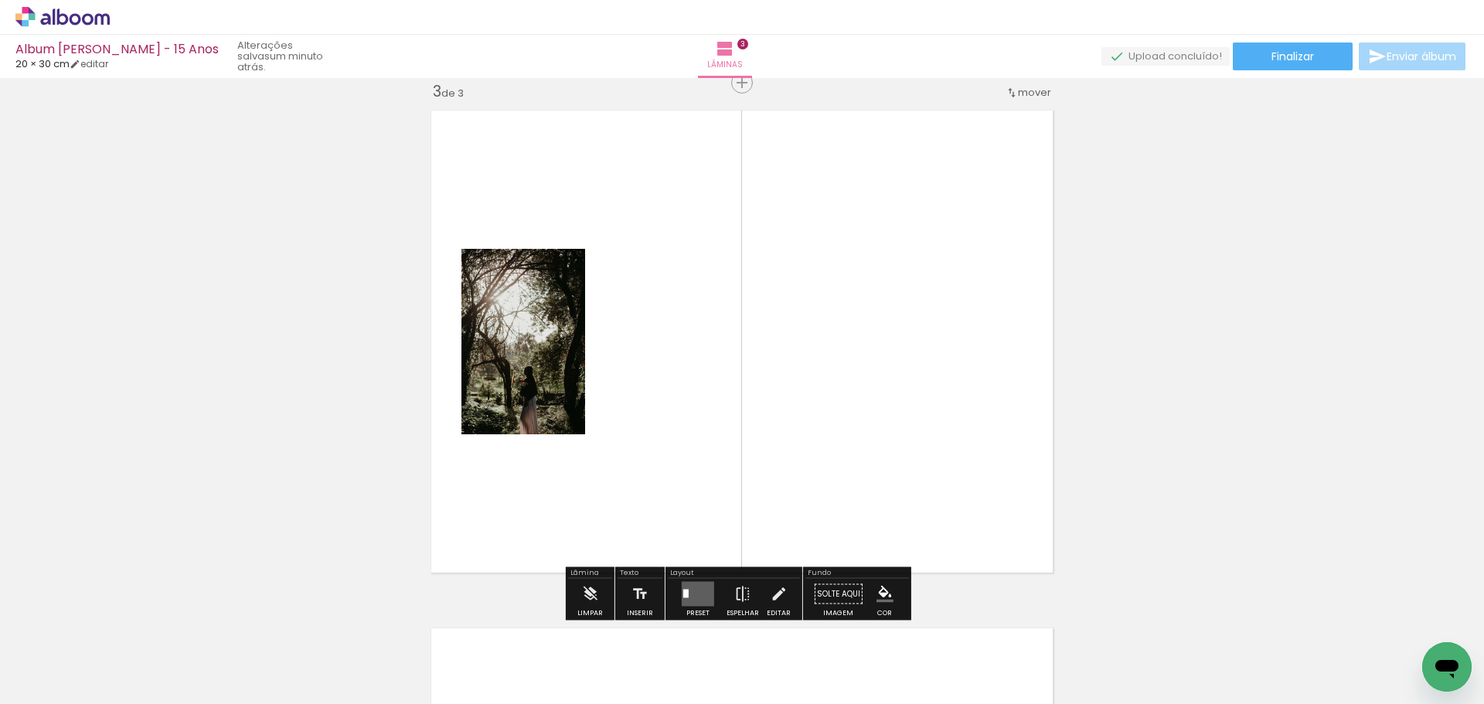
scroll to position [1056, 0]
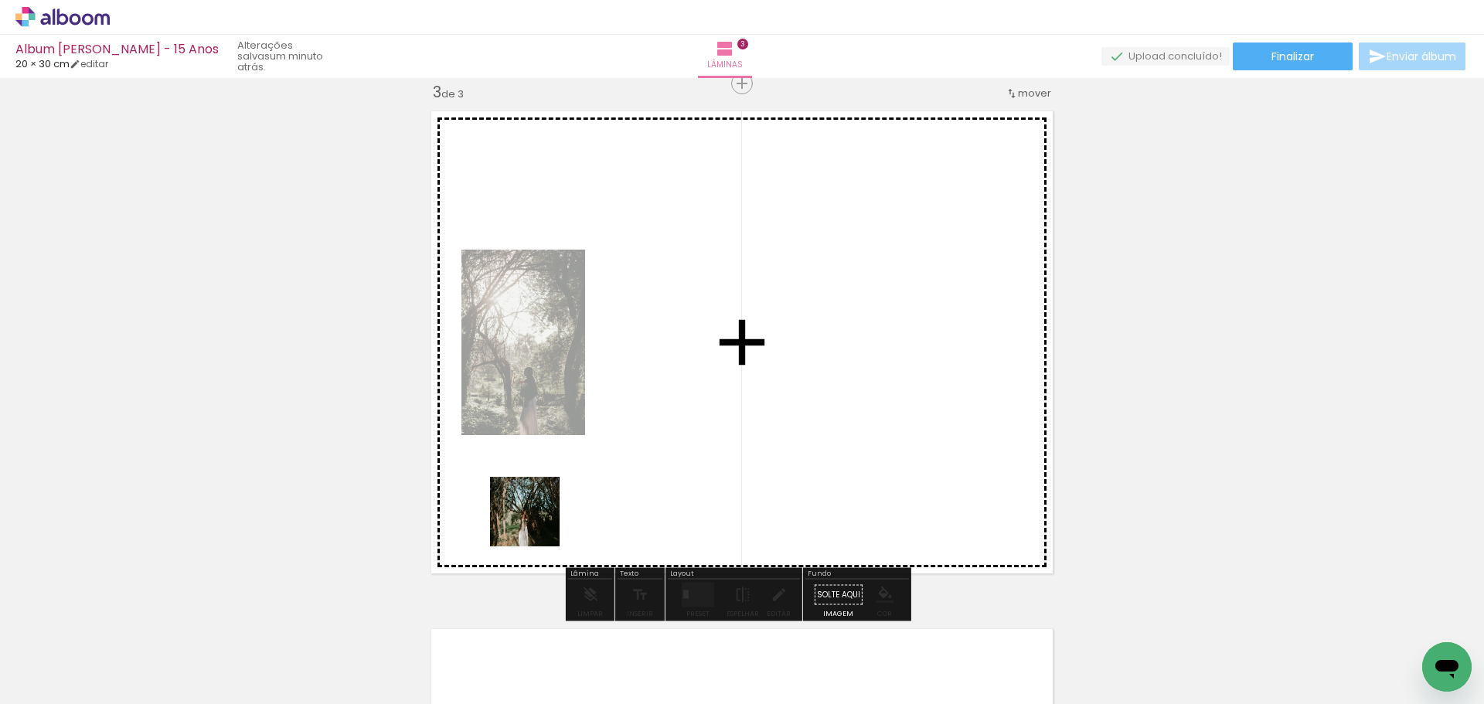
drag, startPoint x: 372, startPoint y: 671, endPoint x: 587, endPoint y: 478, distance: 289.5
click at [587, 478] on quentale-workspace at bounding box center [742, 352] width 1484 height 704
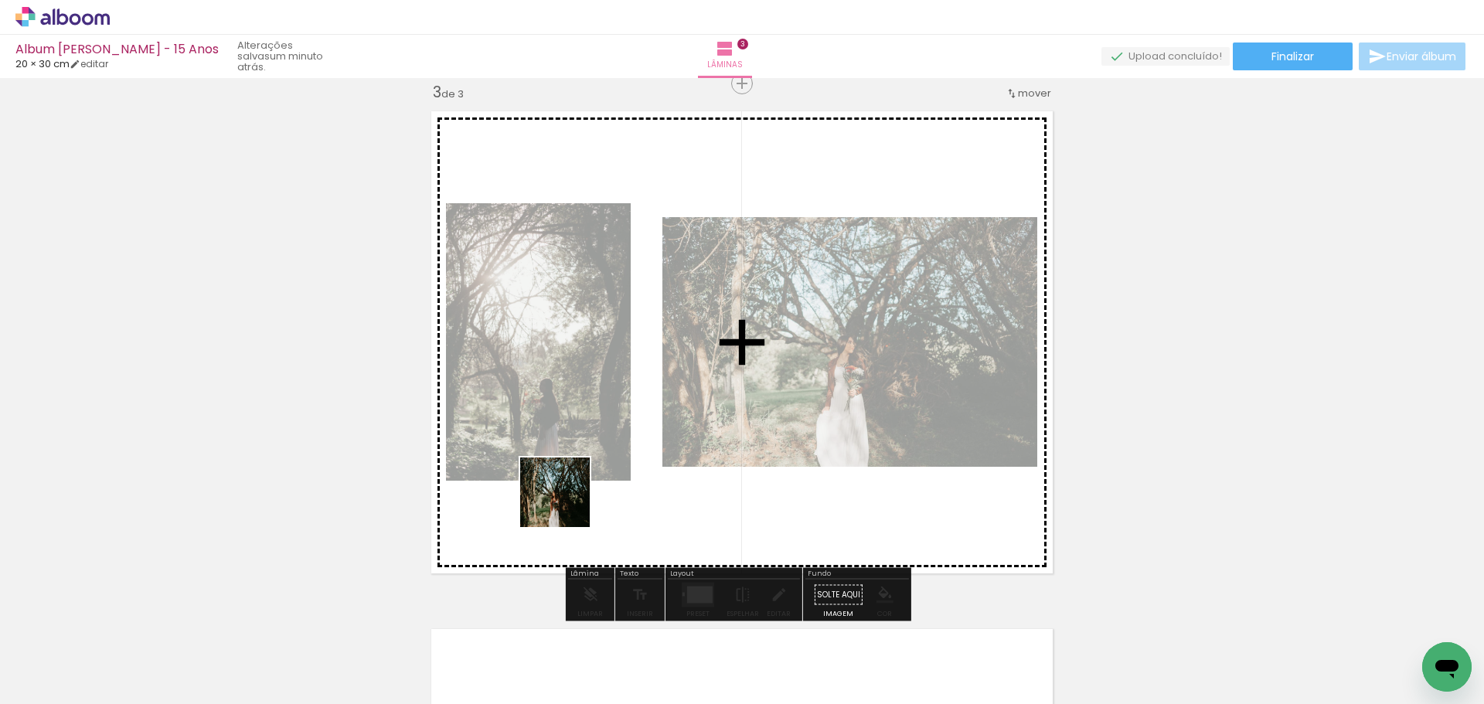
drag, startPoint x: 470, startPoint y: 654, endPoint x: 565, endPoint y: 501, distance: 179.5
click at [565, 501] on quentale-workspace at bounding box center [742, 352] width 1484 height 704
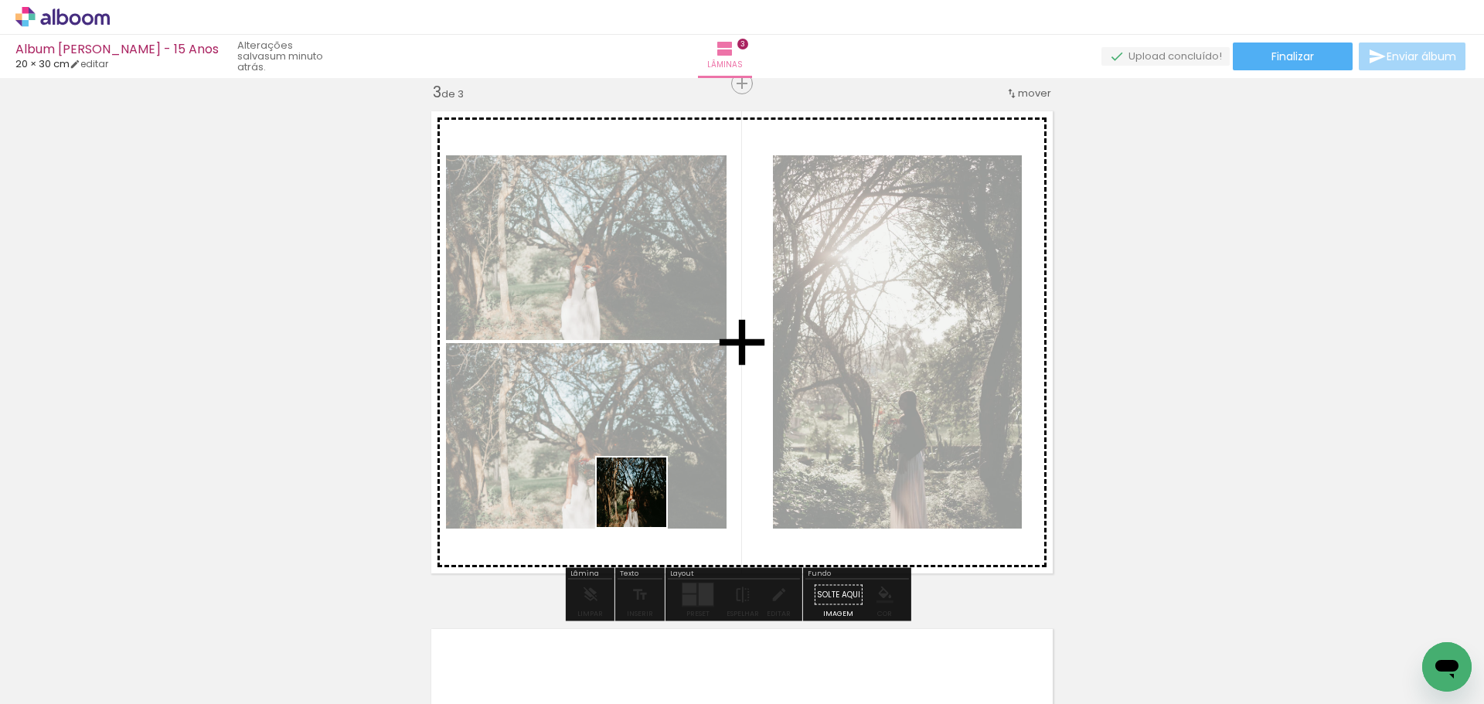
drag, startPoint x: 557, startPoint y: 665, endPoint x: 641, endPoint y: 504, distance: 181.1
click at [641, 504] on quentale-workspace at bounding box center [742, 352] width 1484 height 704
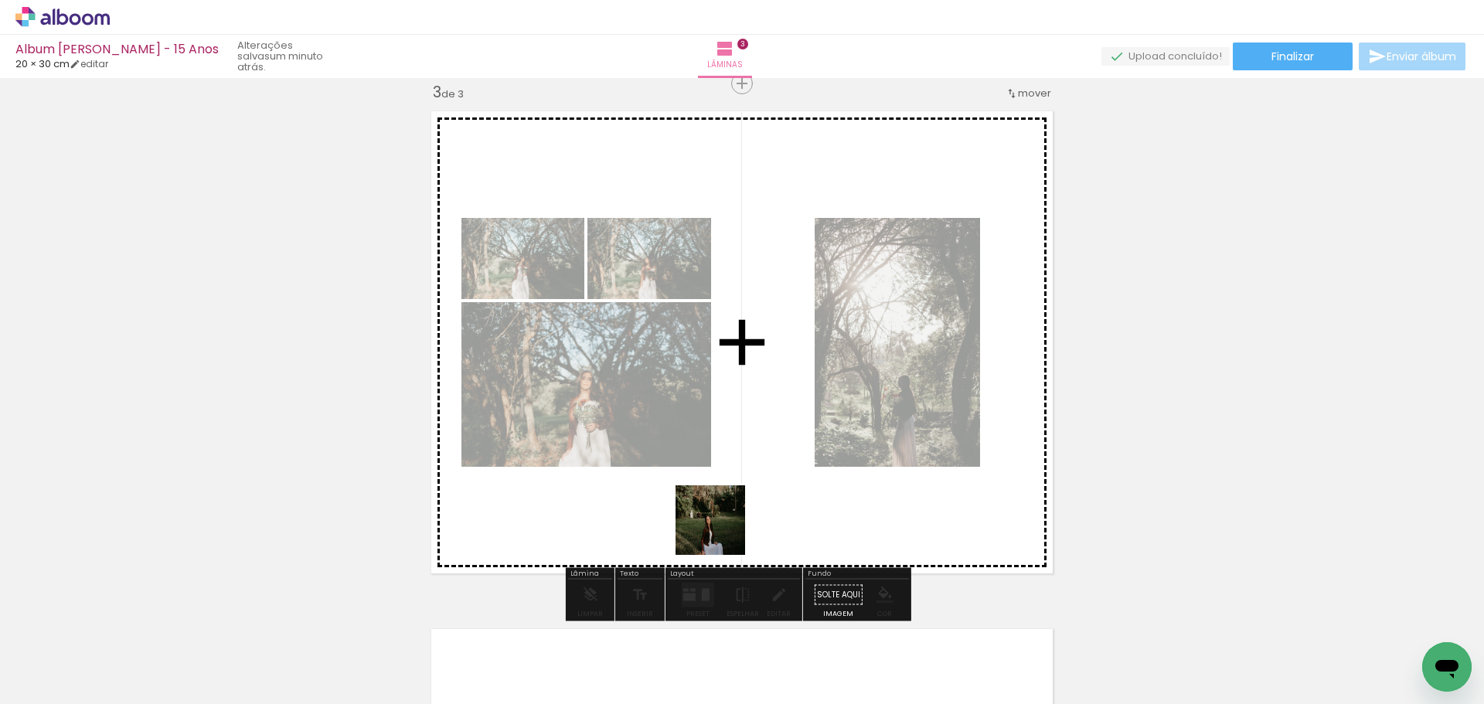
drag, startPoint x: 644, startPoint y: 661, endPoint x: 733, endPoint y: 510, distance: 175.6
click at [733, 510] on quentale-workspace at bounding box center [742, 352] width 1484 height 704
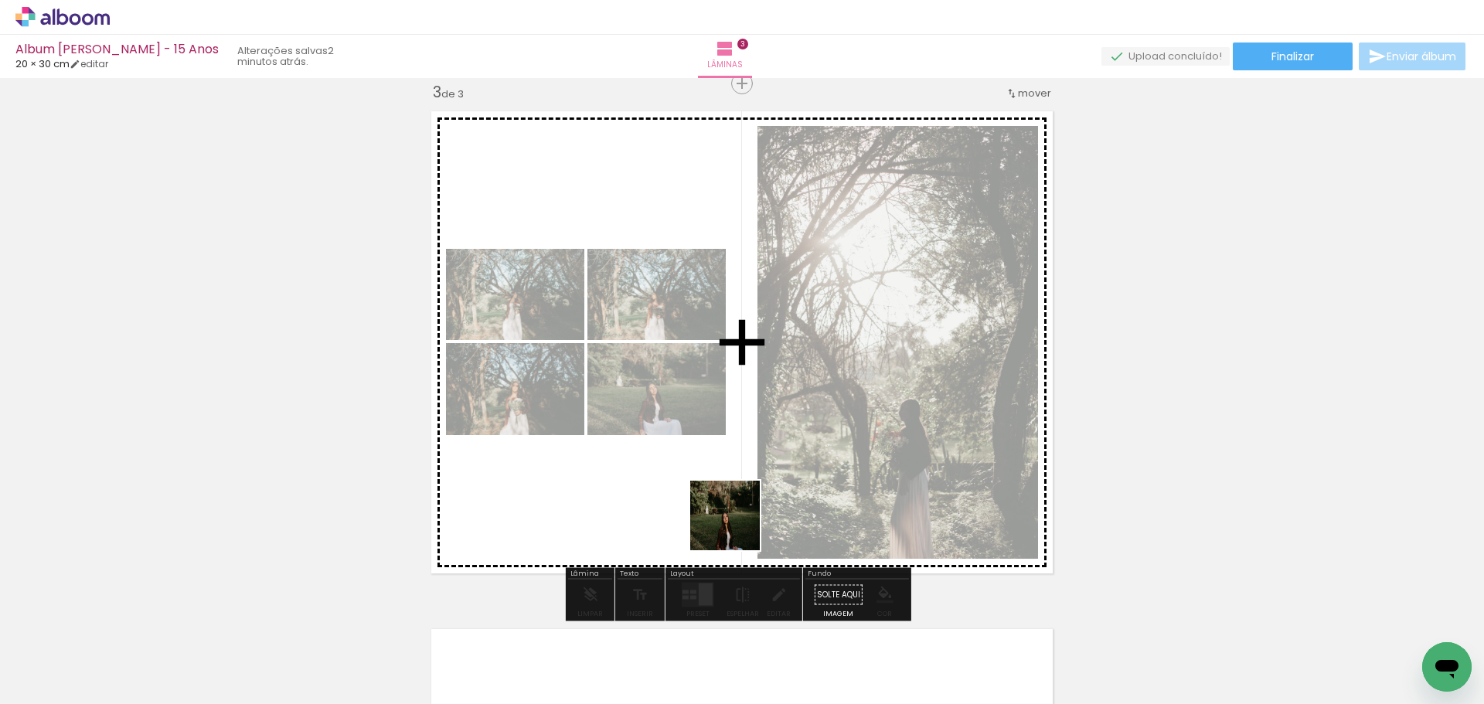
drag, startPoint x: 728, startPoint y: 644, endPoint x: 731, endPoint y: 521, distance: 122.9
click at [731, 521] on quentale-workspace at bounding box center [742, 352] width 1484 height 704
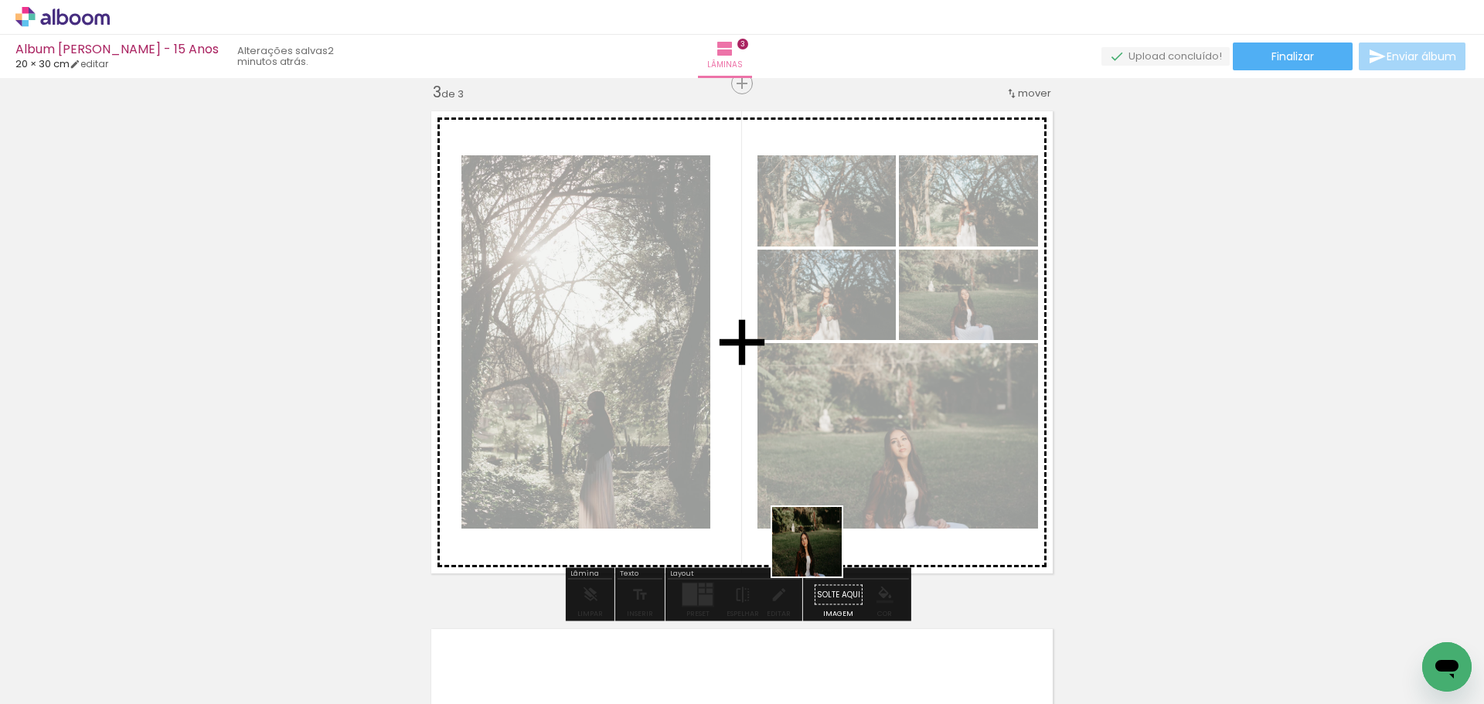
drag, startPoint x: 796, startPoint y: 654, endPoint x: 820, endPoint y: 522, distance: 134.3
click at [820, 522] on quentale-workspace at bounding box center [742, 352] width 1484 height 704
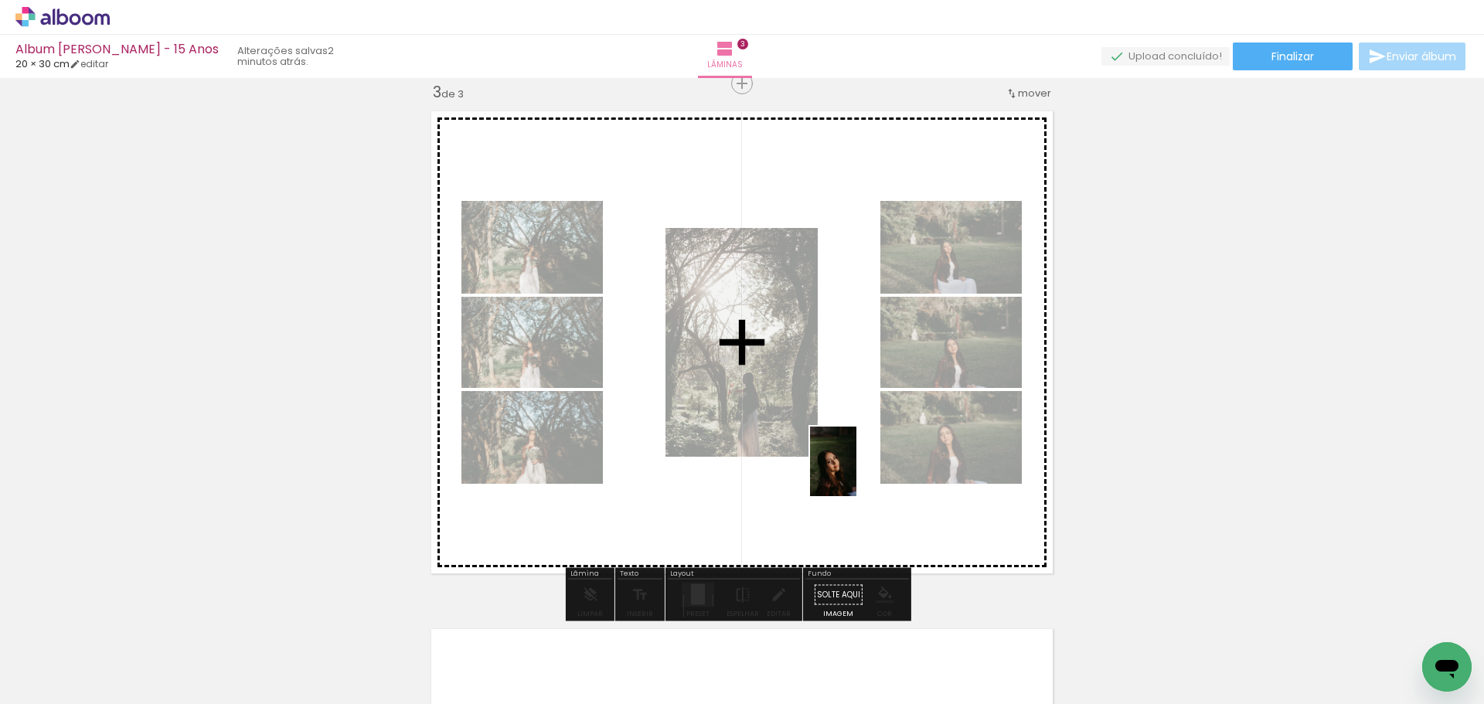
drag, startPoint x: 879, startPoint y: 655, endPoint x: 855, endPoint y: 471, distance: 185.5
click at [855, 471] on quentale-workspace at bounding box center [742, 352] width 1484 height 704
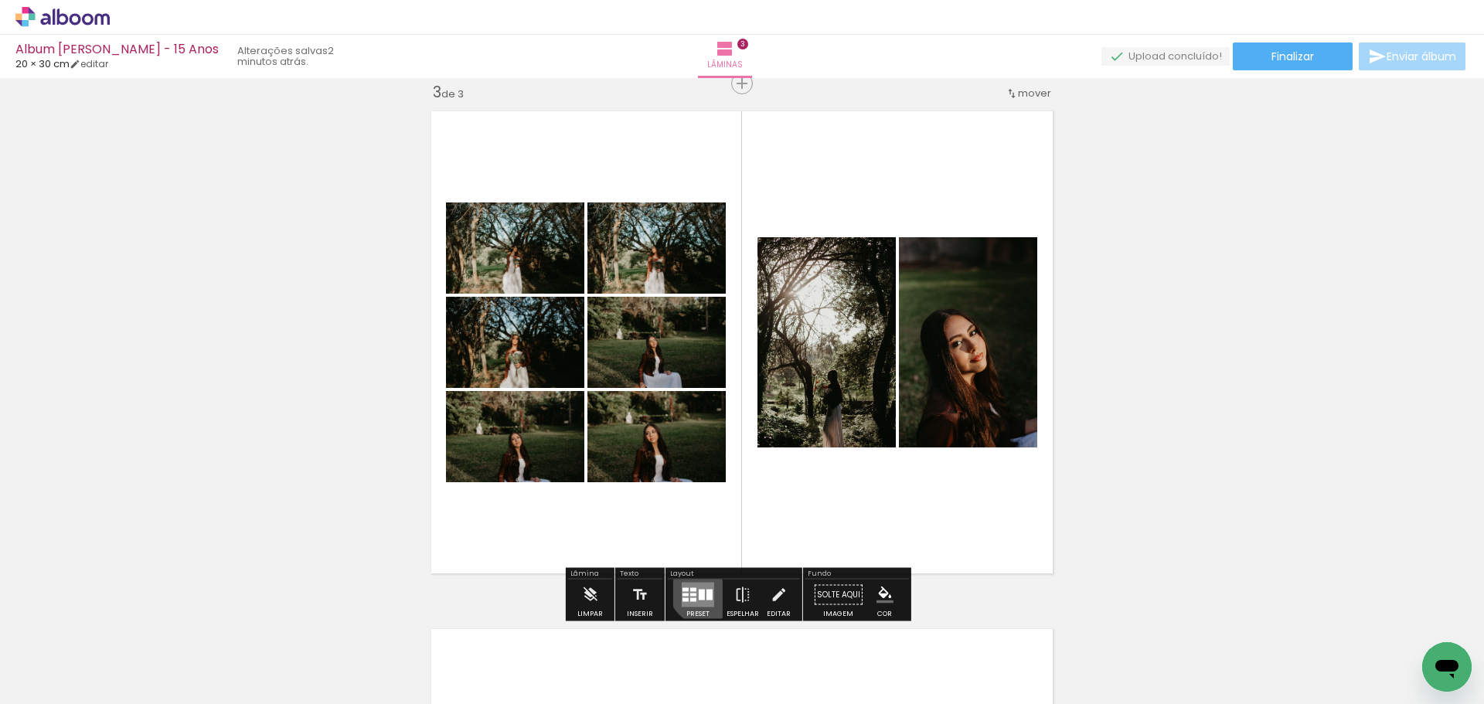
click at [704, 586] on quentale-layouter at bounding box center [698, 595] width 32 height 25
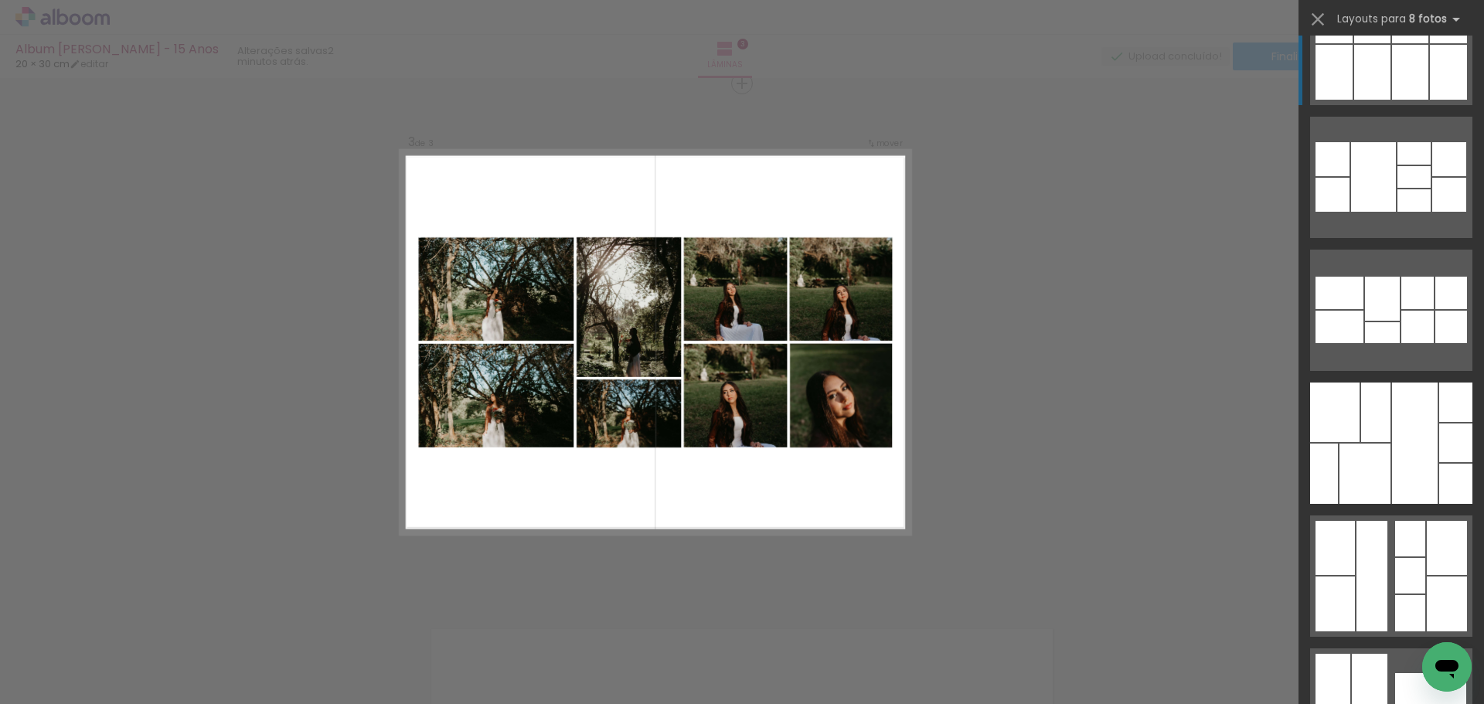
scroll to position [6178, 0]
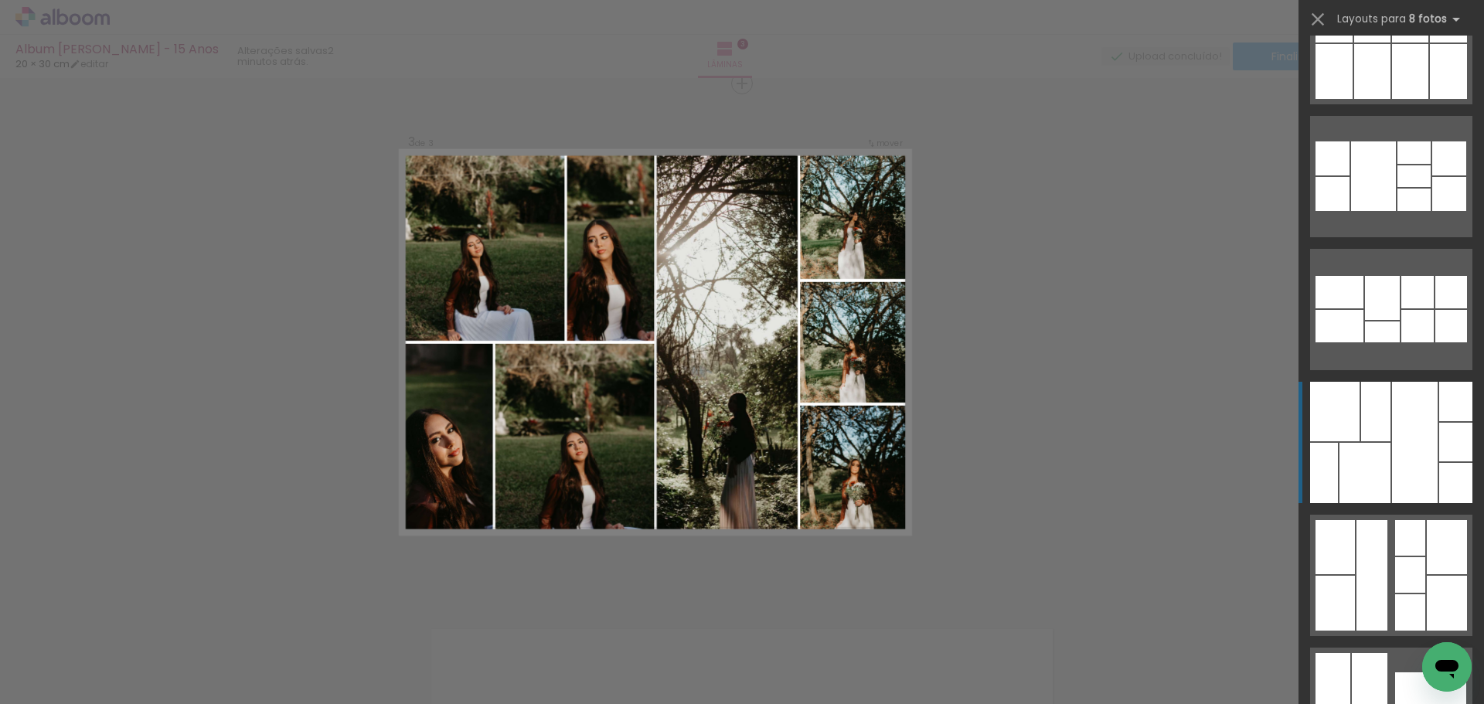
click at [1416, 430] on div at bounding box center [1415, 442] width 46 height 121
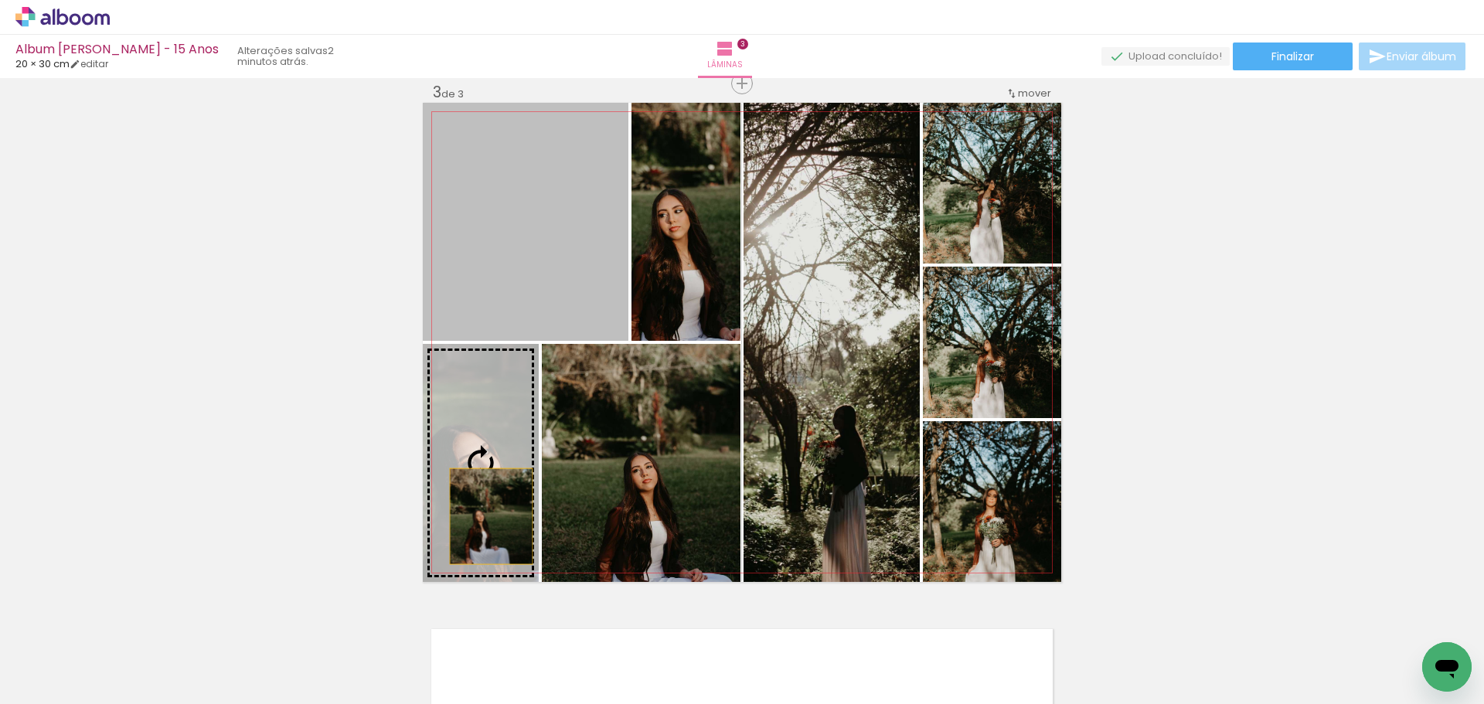
drag, startPoint x: 572, startPoint y: 264, endPoint x: 484, endPoint y: 512, distance: 262.2
click at [0, 0] on slot at bounding box center [0, 0] width 0 height 0
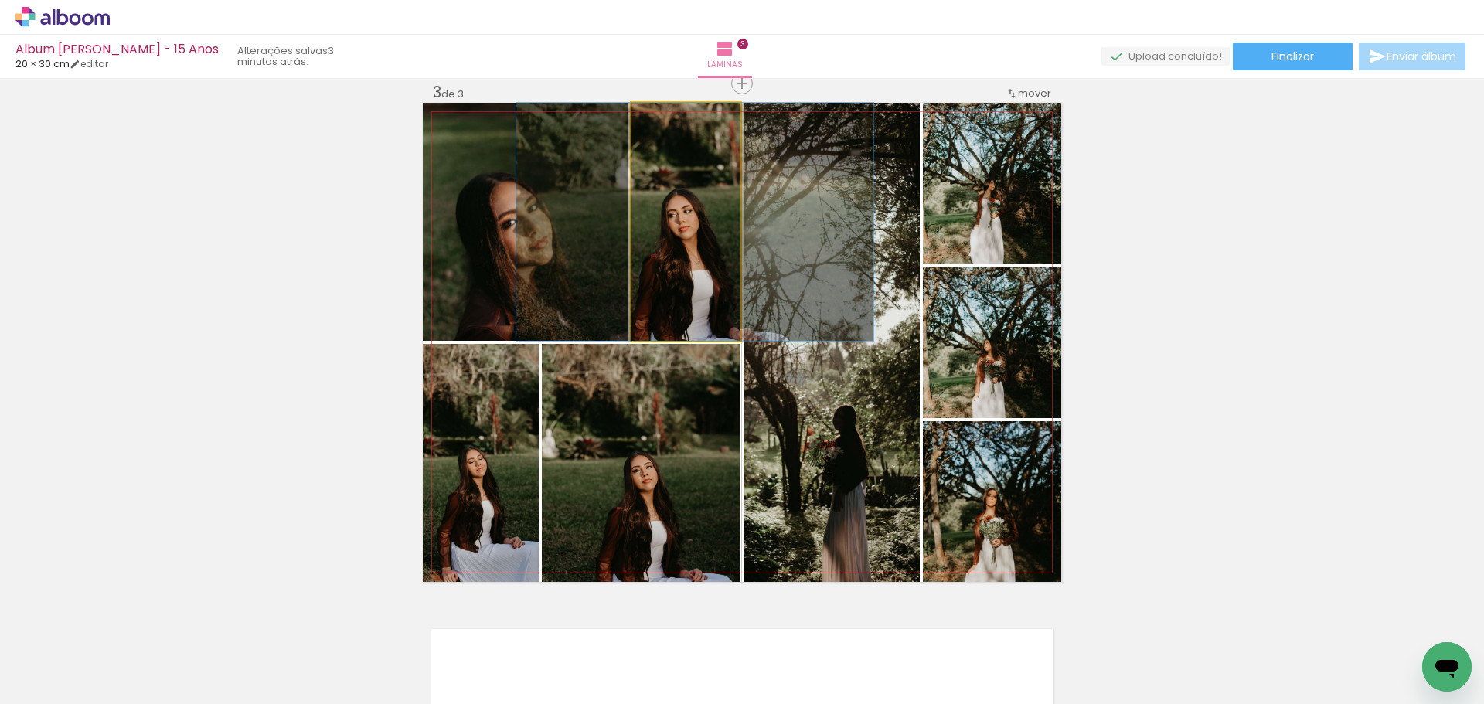
drag, startPoint x: 695, startPoint y: 298, endPoint x: 705, endPoint y: 300, distance: 10.2
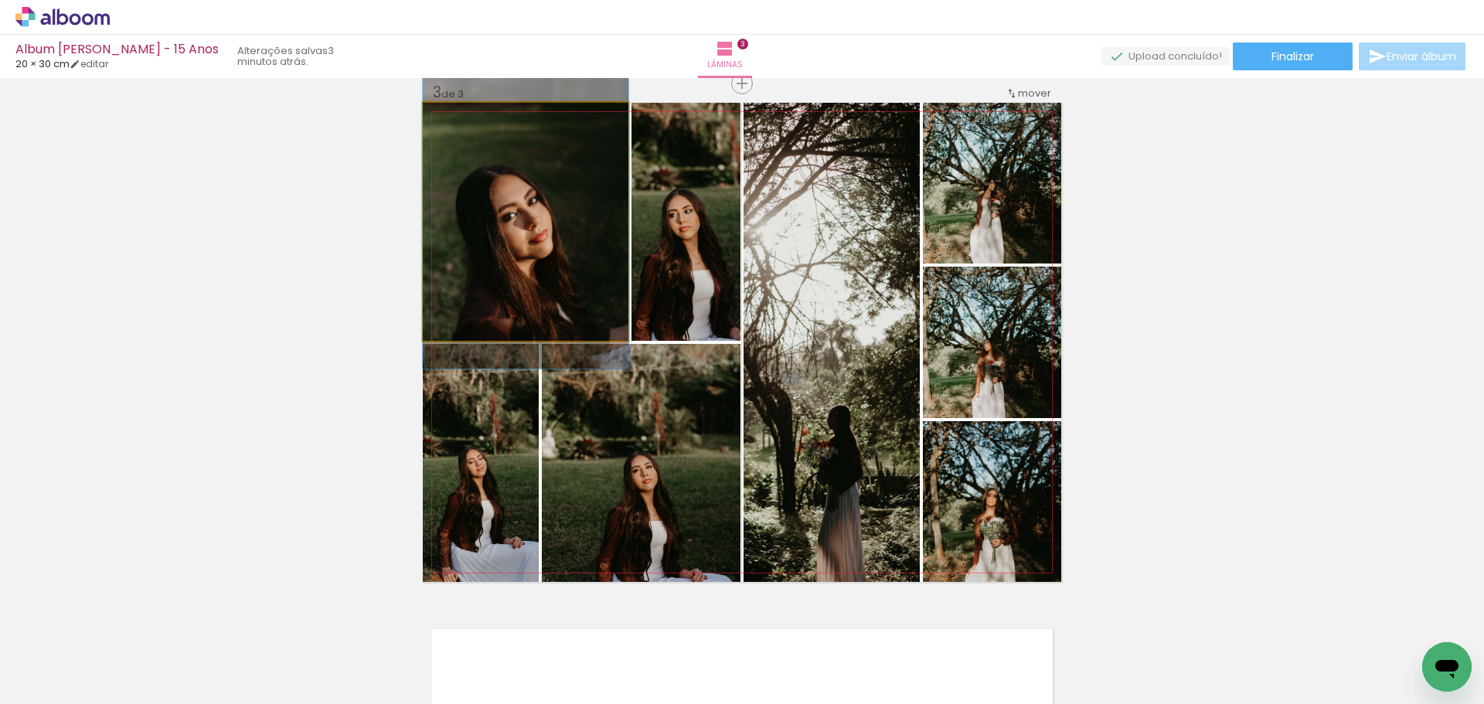
drag, startPoint x: 522, startPoint y: 240, endPoint x: 533, endPoint y: 235, distance: 12.1
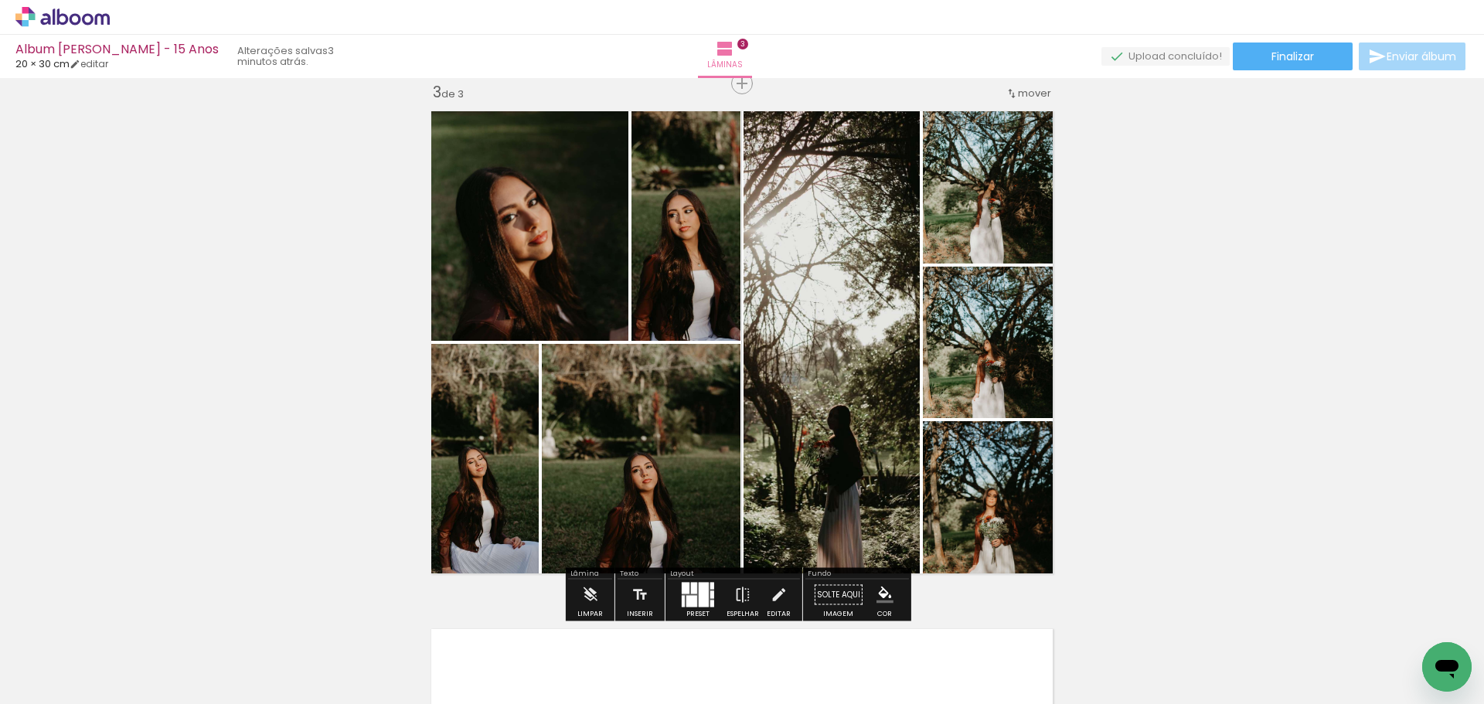
click at [1119, 314] on div "Inserir lâmina 1 de 3 Inserir lâmina 2 de 3 Inserir lâmina 3 de 3" at bounding box center [742, 64] width 1484 height 2072
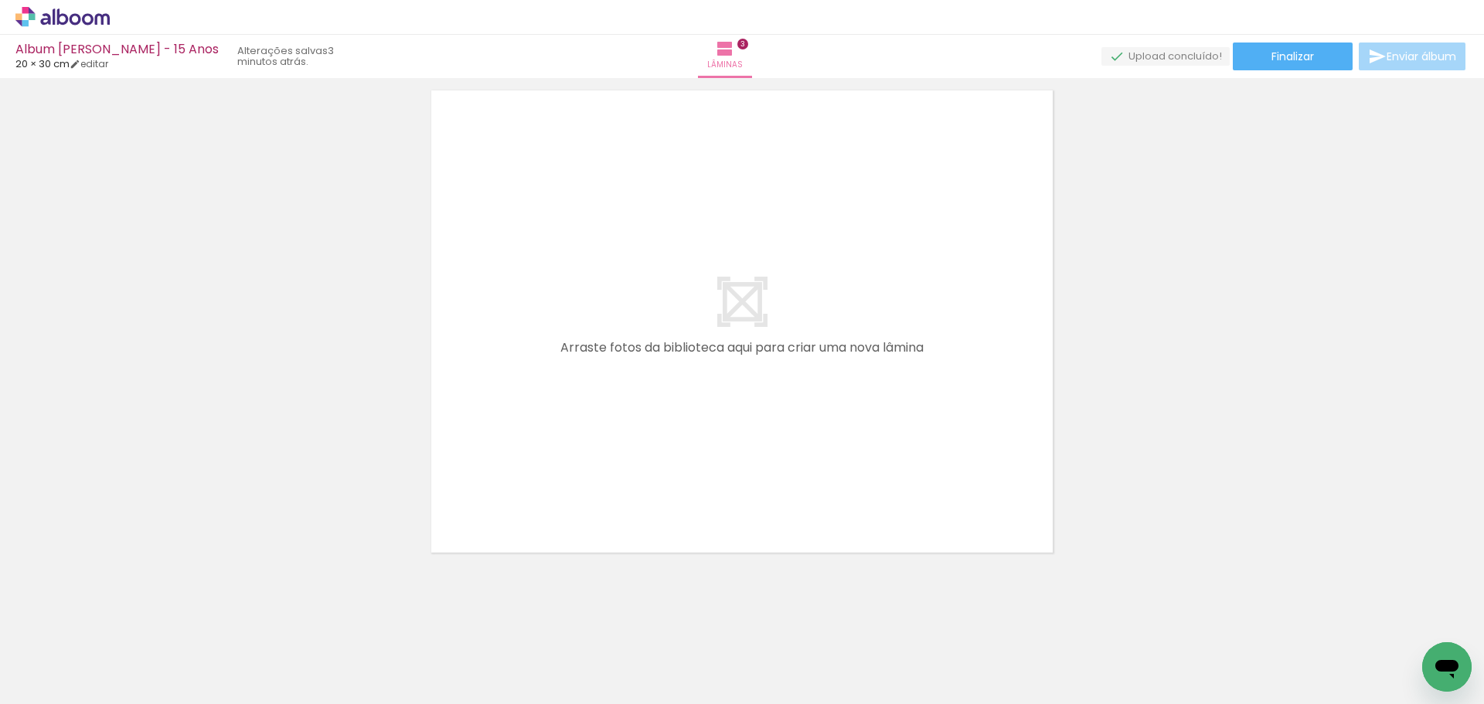
scroll to position [0, 1330]
drag, startPoint x: 478, startPoint y: 666, endPoint x: 546, endPoint y: 508, distance: 172.4
click at [546, 508] on quentale-workspace at bounding box center [742, 352] width 1484 height 704
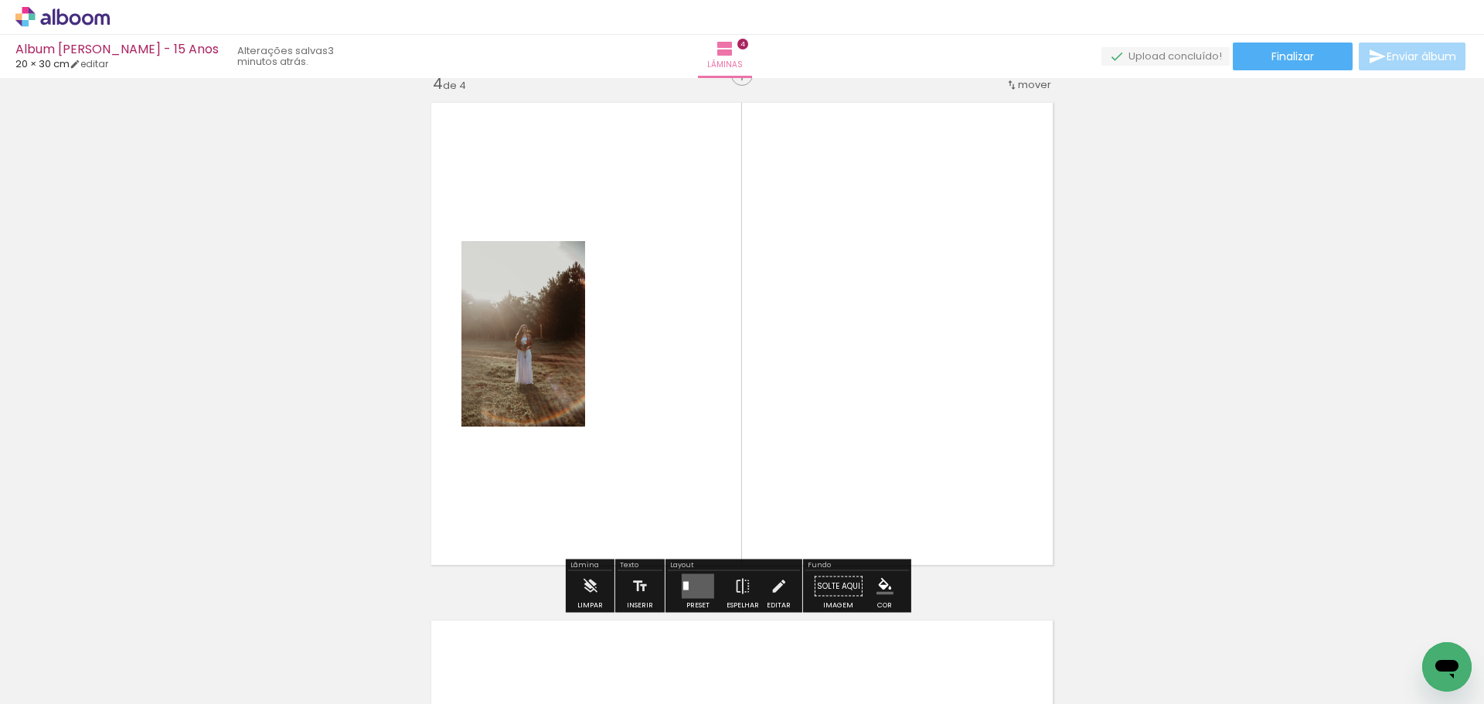
scroll to position [1573, 0]
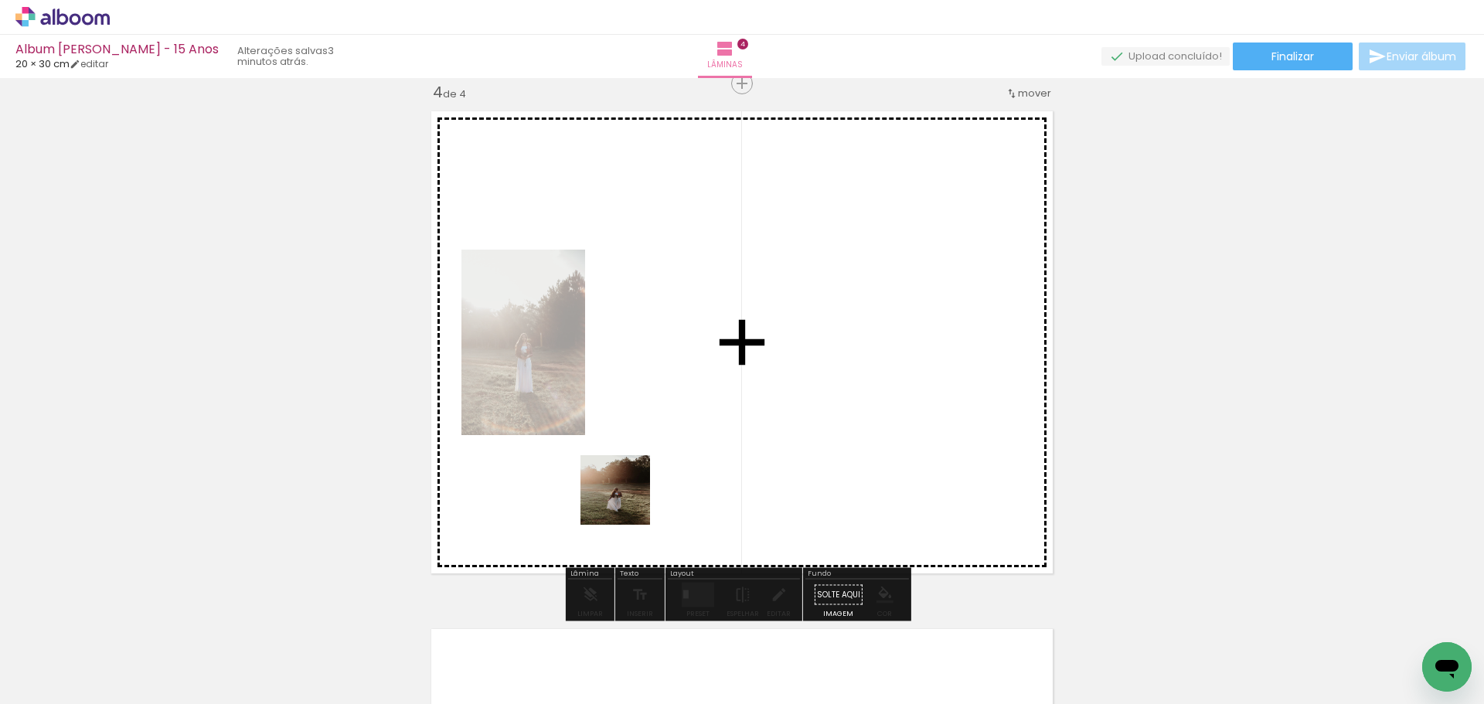
drag, startPoint x: 561, startPoint y: 680, endPoint x: 665, endPoint y: 417, distance: 282.4
click at [665, 417] on quentale-workspace at bounding box center [742, 352] width 1484 height 704
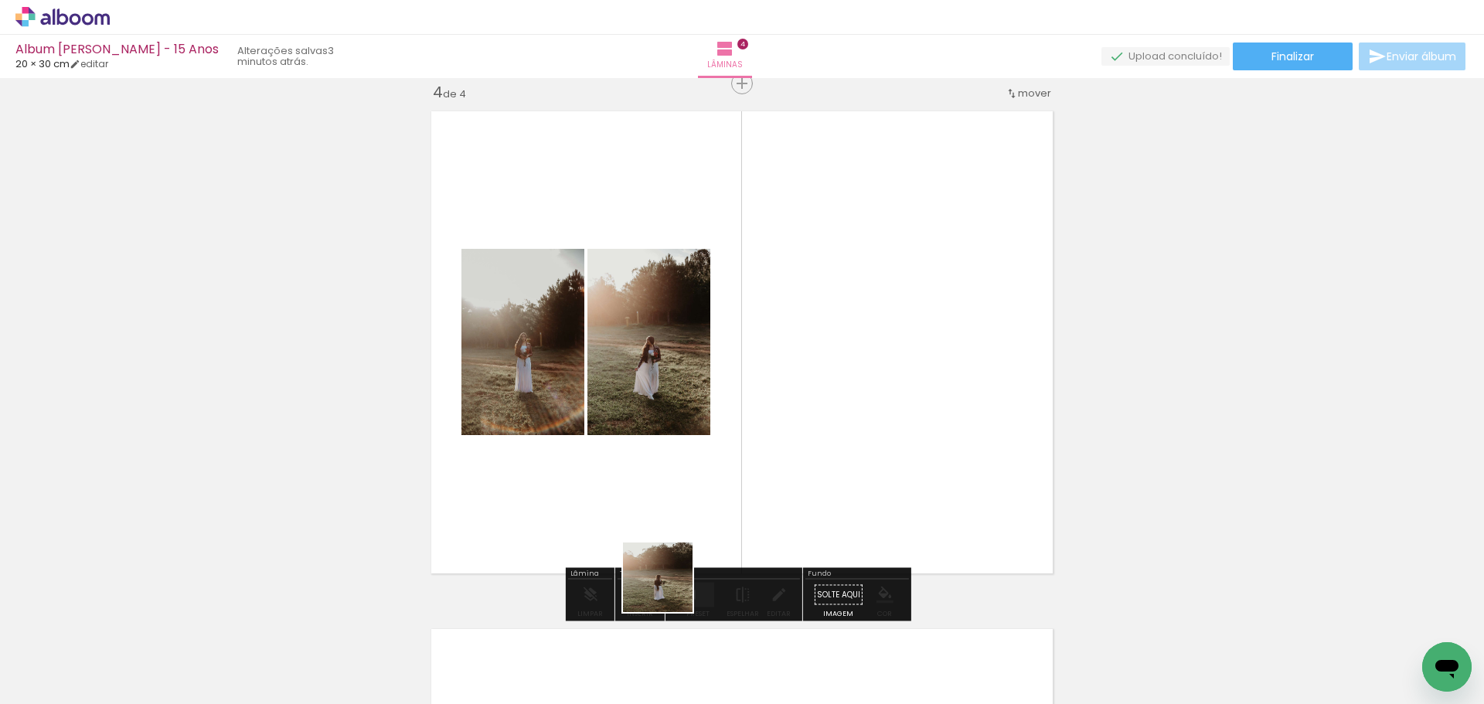
drag, startPoint x: 656, startPoint y: 648, endPoint x: 718, endPoint y: 466, distance: 192.5
click at [718, 466] on quentale-workspace at bounding box center [742, 352] width 1484 height 704
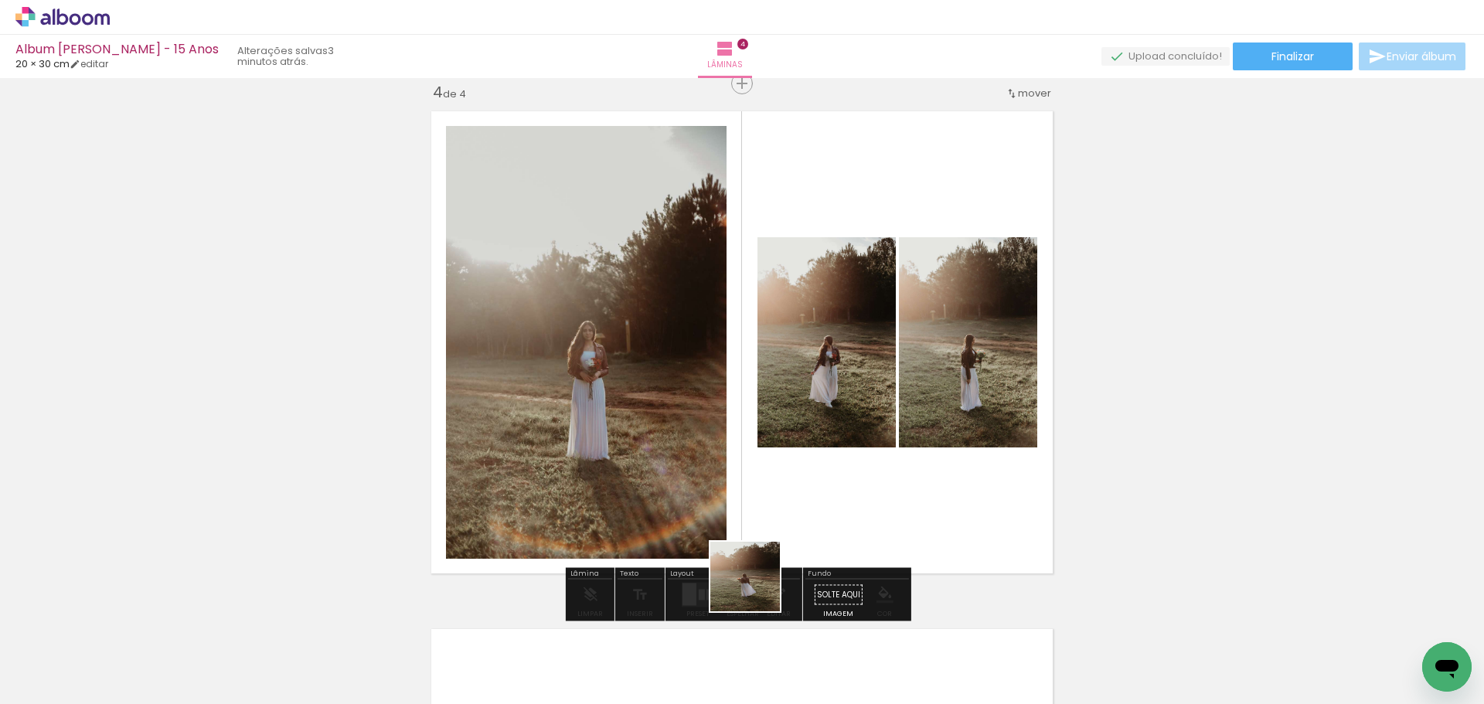
drag, startPoint x: 741, startPoint y: 636, endPoint x: 777, endPoint y: 532, distance: 109.5
click at [777, 532] on quentale-workspace at bounding box center [742, 352] width 1484 height 704
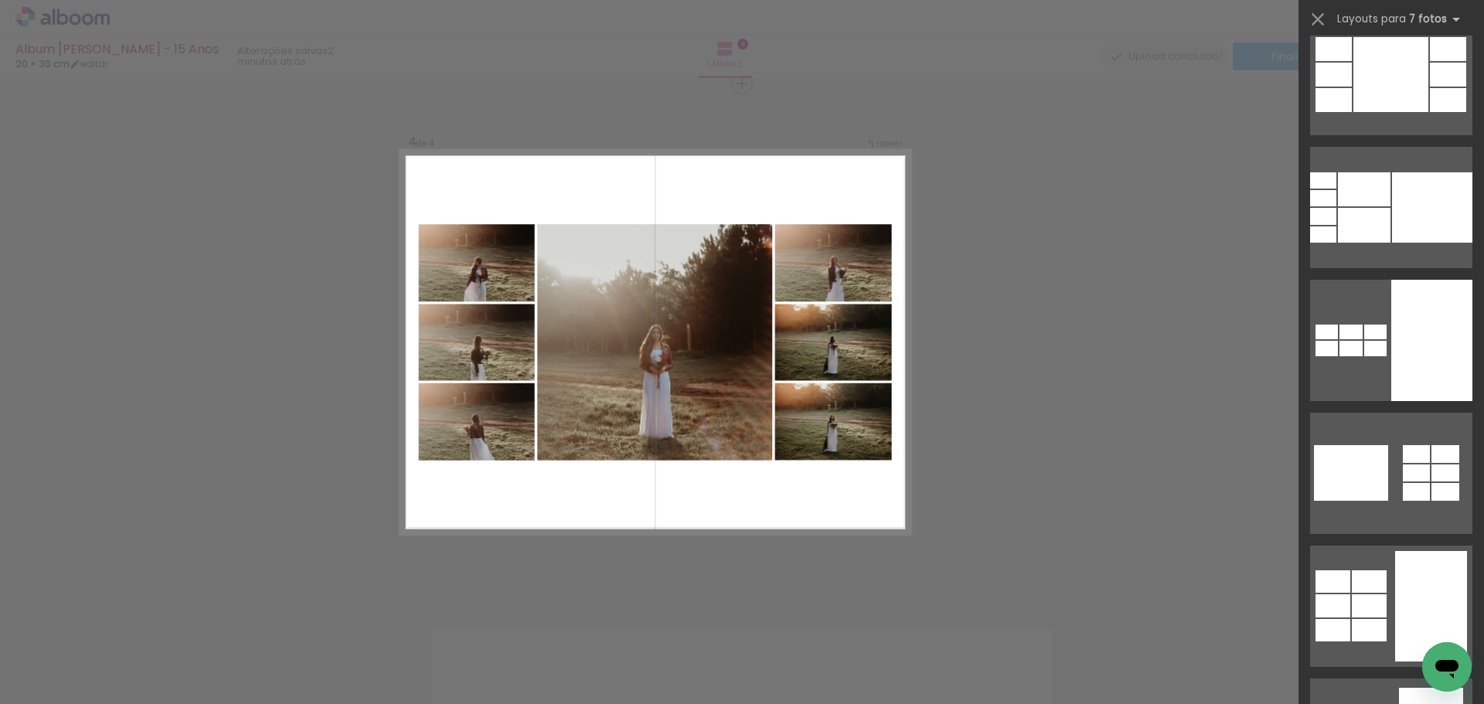
scroll to position [18411, 0]
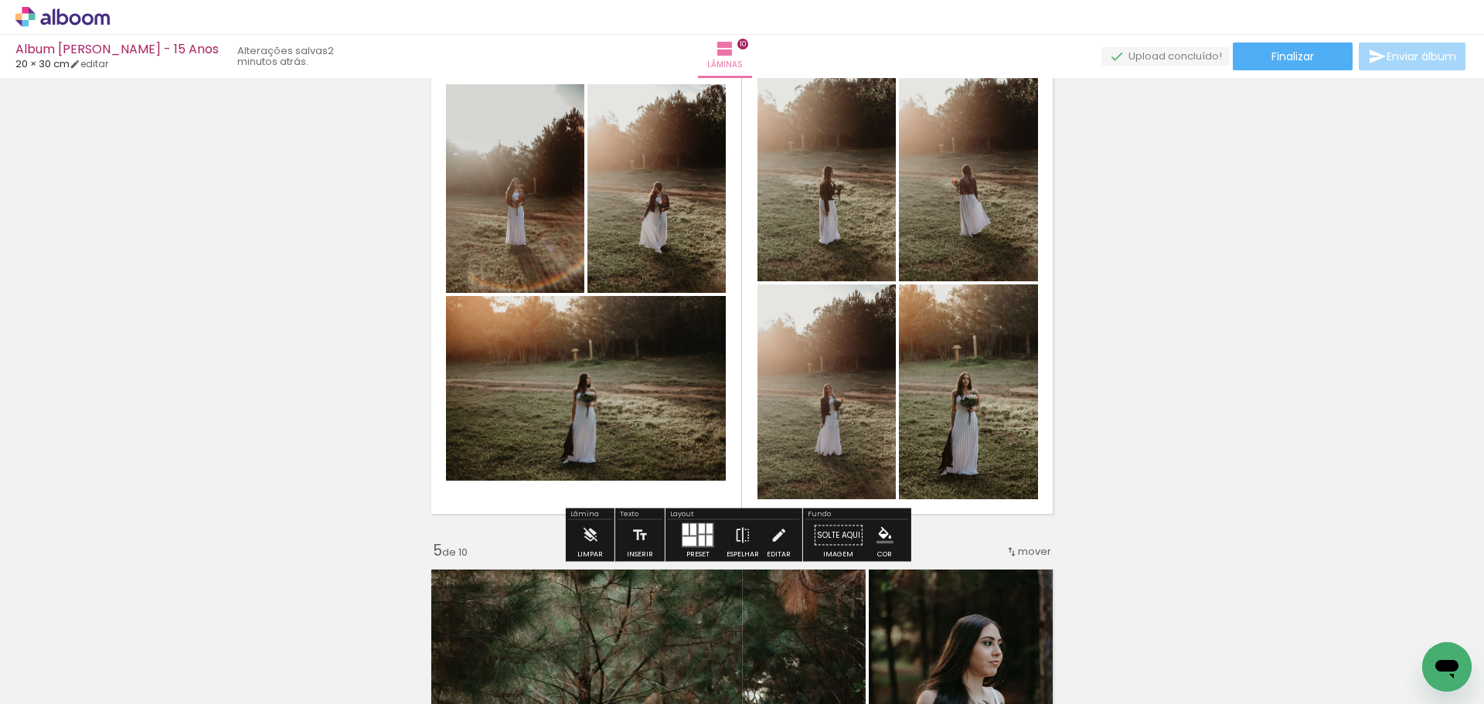
scroll to position [1631, 0]
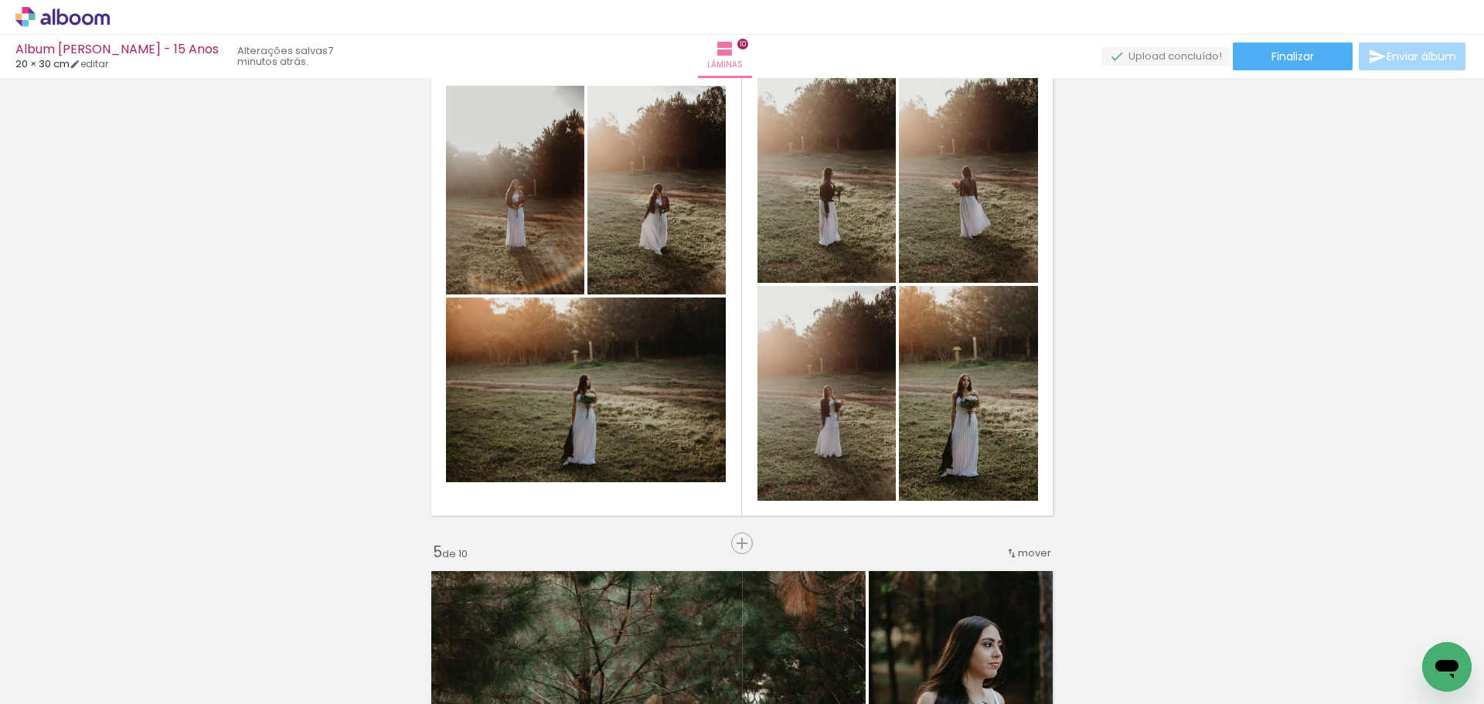
scroll to position [0, 2888]
click at [1293, 56] on span "Finalizar" at bounding box center [1292, 56] width 42 height 11
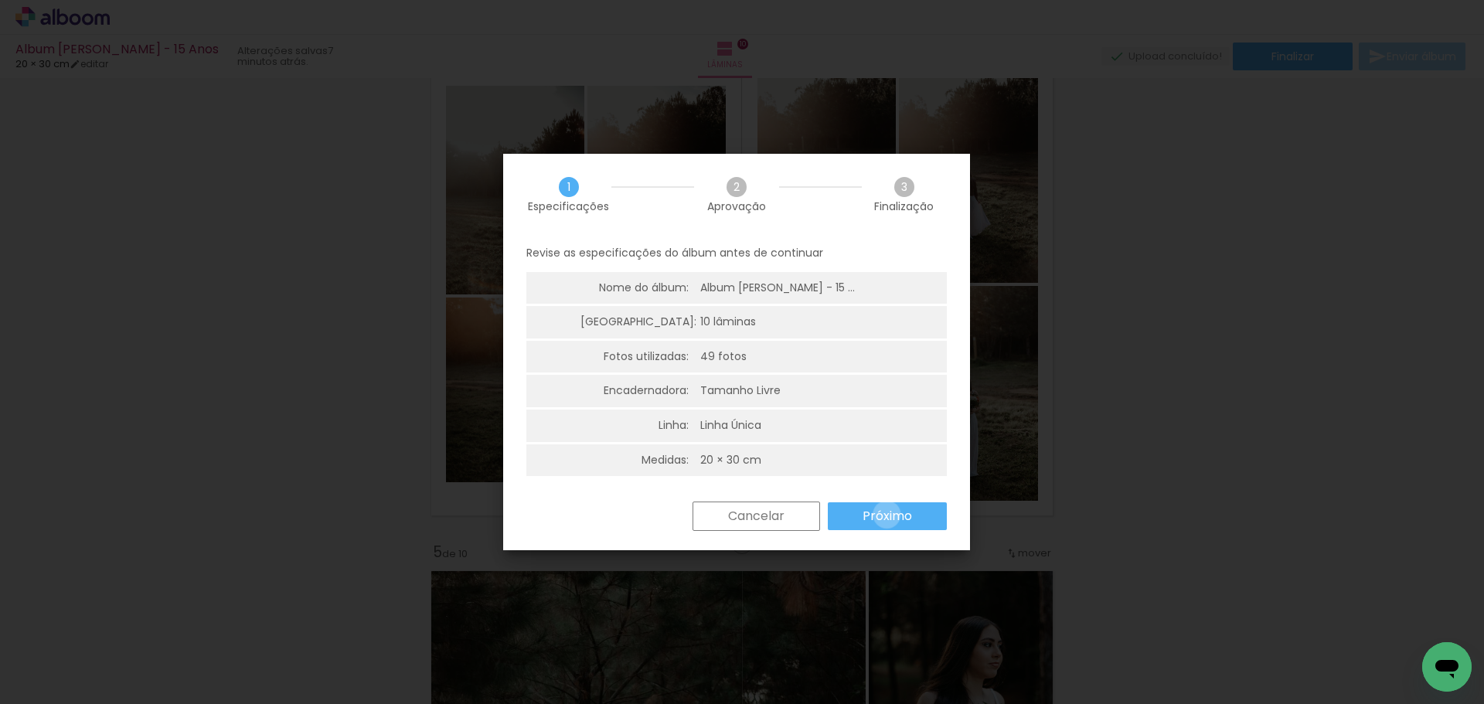
click at [0, 0] on slot "Próximo" at bounding box center [0, 0] width 0 height 0
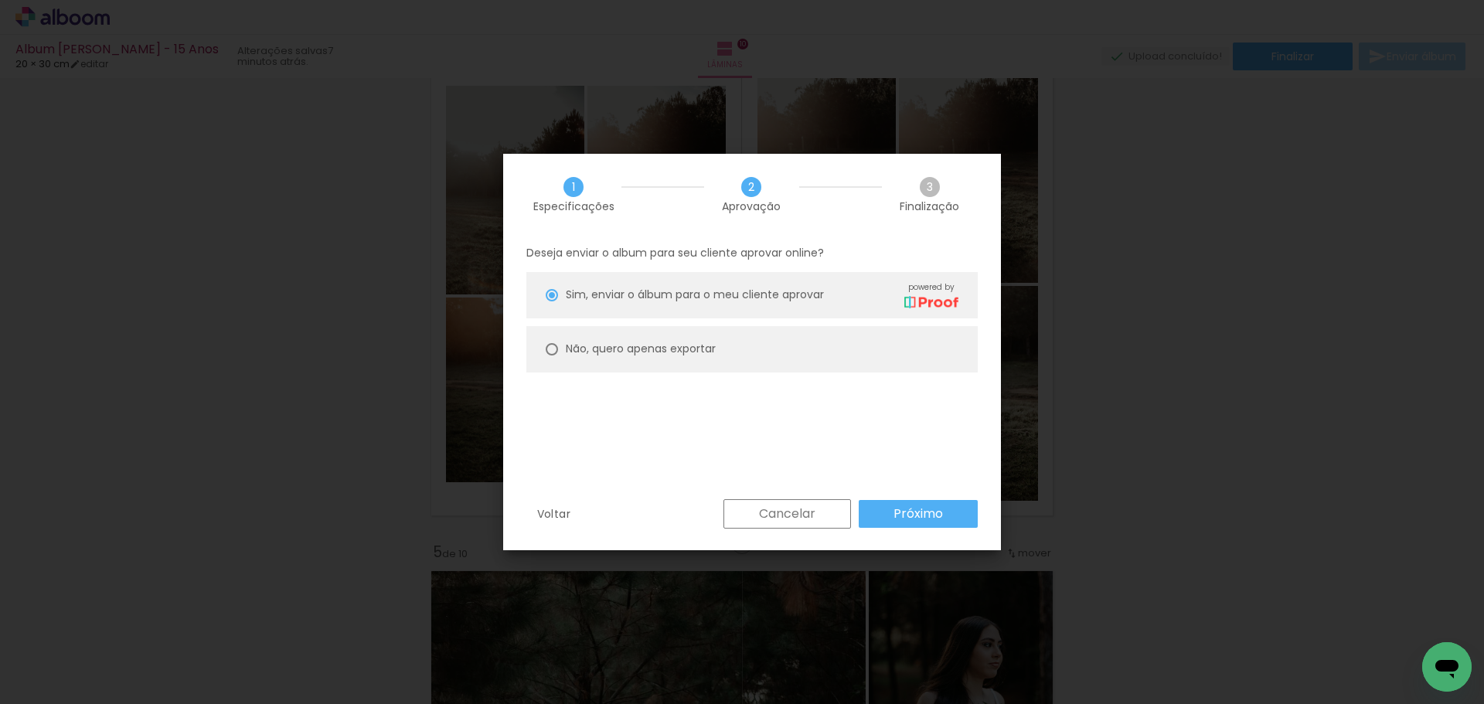
click at [770, 351] on paper-radio-button "Não, quero apenas exportar" at bounding box center [751, 349] width 451 height 46
type paper-radio-button "on"
click at [0, 0] on slot "Próximo" at bounding box center [0, 0] width 0 height 0
type input "Alta, 300 DPI"
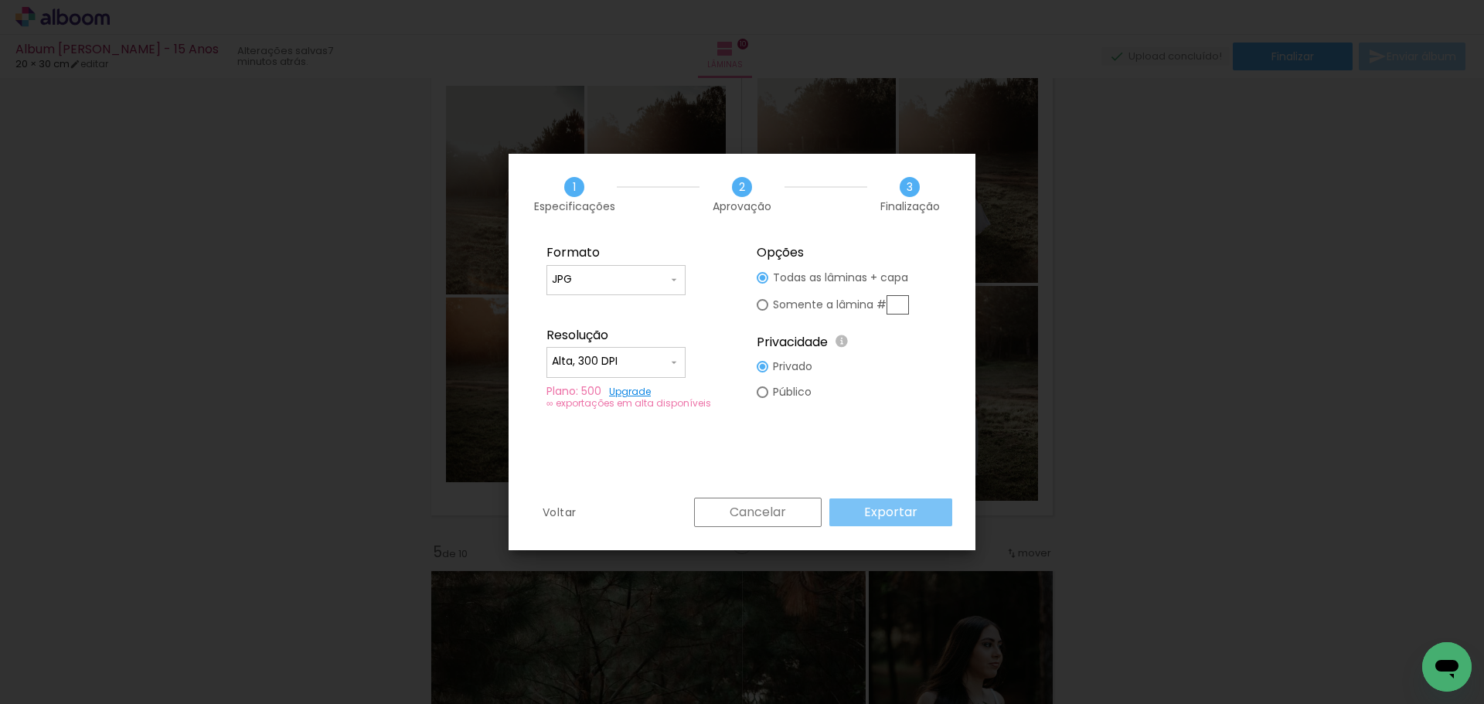
click at [0, 0] on slot "Exportar" at bounding box center [0, 0] width 0 height 0
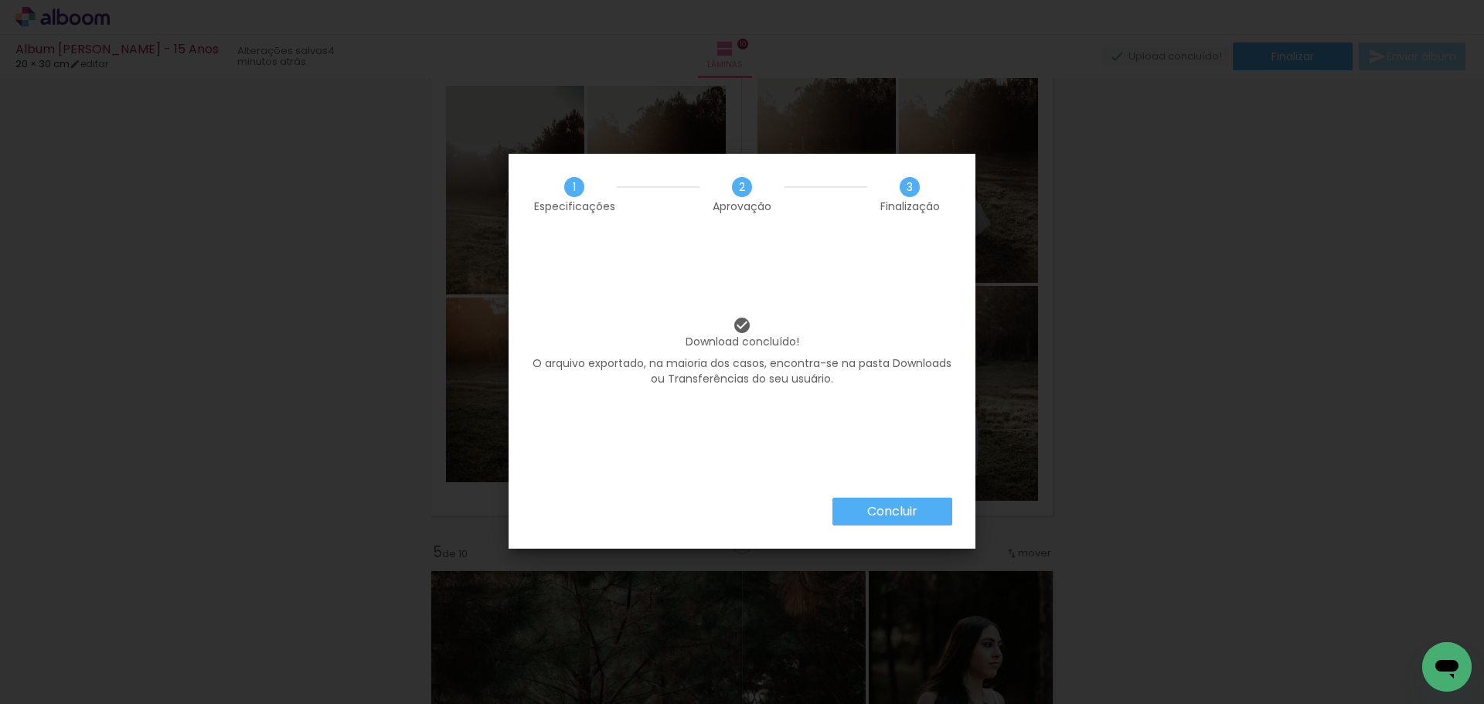
scroll to position [0, 2888]
click at [0, 0] on slot "Concluir" at bounding box center [0, 0] width 0 height 0
